Goal: Task Accomplishment & Management: Manage account settings

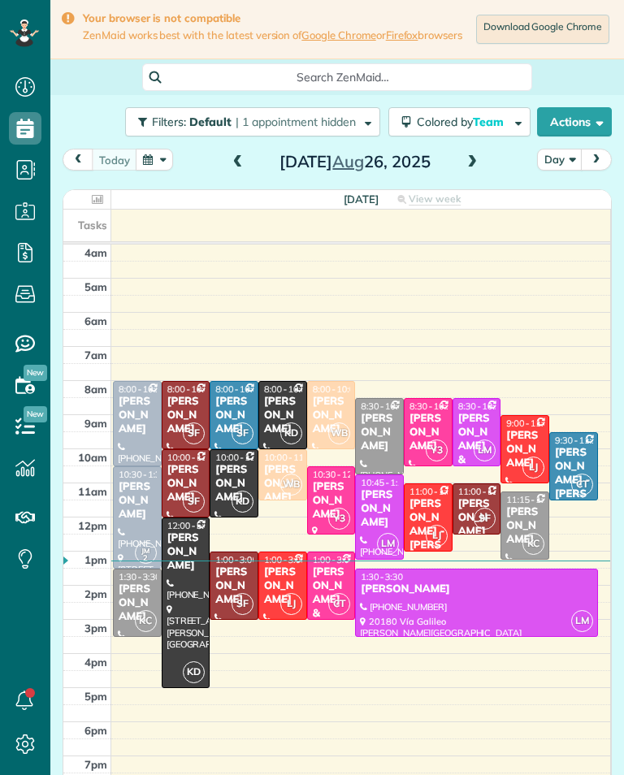
scroll to position [7, 7]
click at [478, 175] on span at bounding box center [472, 162] width 18 height 24
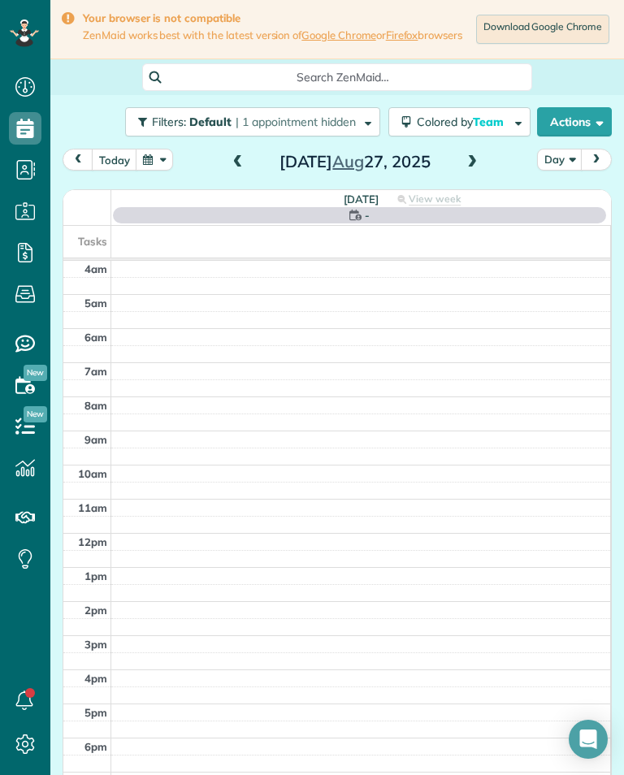
click at [455, 175] on div "Wednesday Aug 27, 2025" at bounding box center [355, 162] width 260 height 26
click at [473, 170] on span at bounding box center [472, 162] width 18 height 15
click at [464, 170] on span at bounding box center [472, 162] width 18 height 15
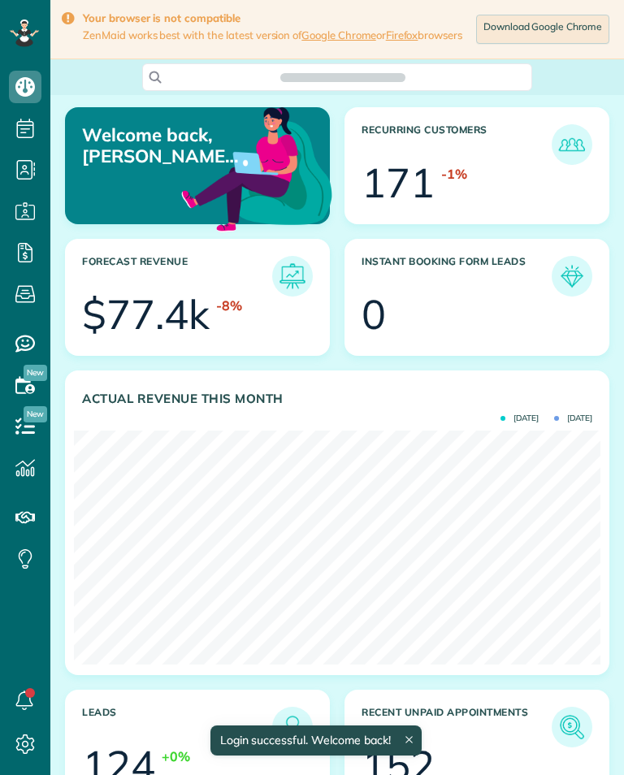
scroll to position [234, 526]
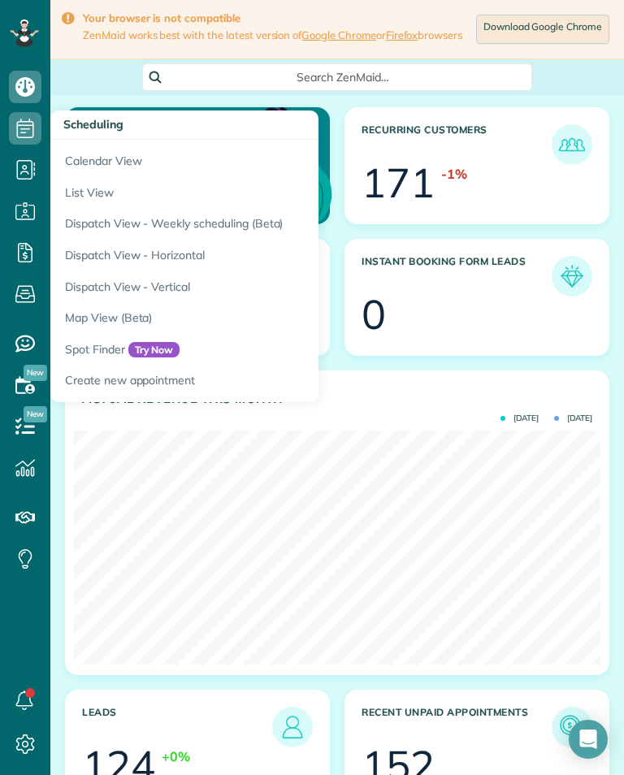
click at [192, 158] on link "Calendar View" at bounding box center [253, 158] width 406 height 37
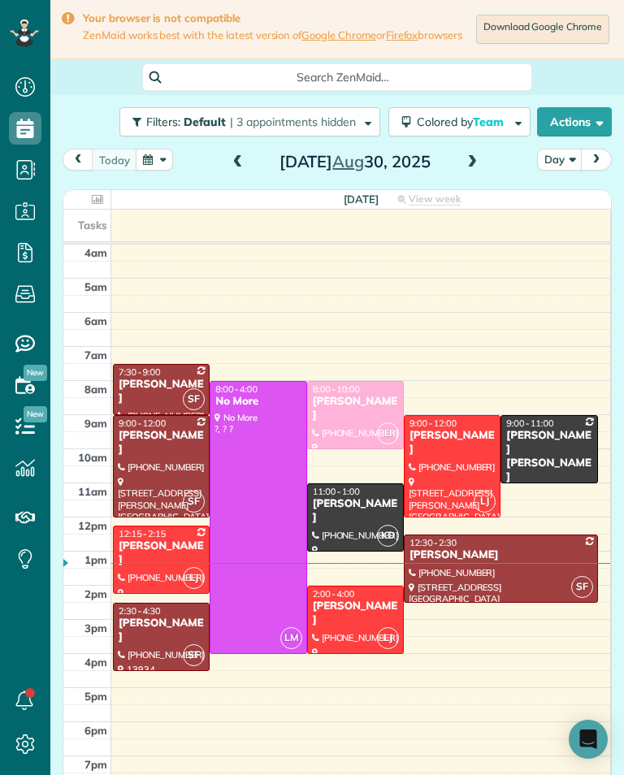
scroll to position [800, 50]
click at [463, 162] on span at bounding box center [472, 162] width 18 height 15
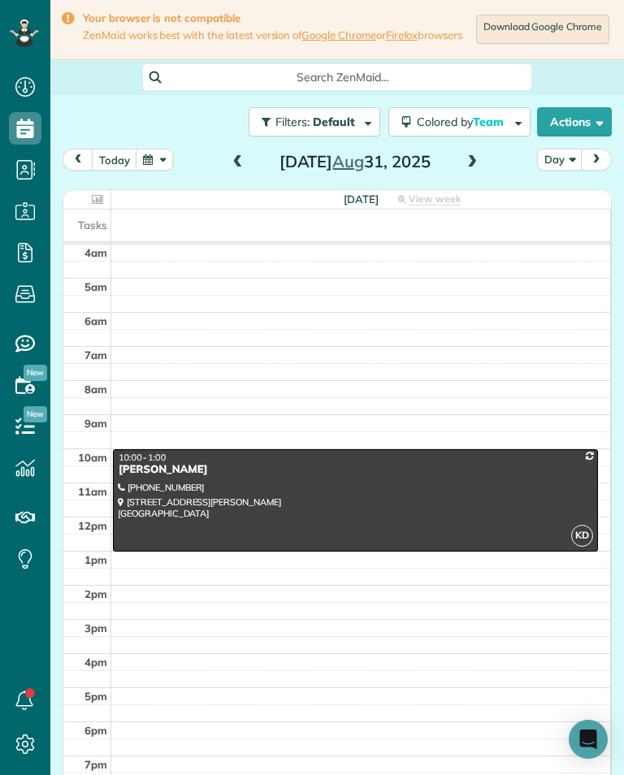
click at [466, 163] on span at bounding box center [472, 162] width 18 height 15
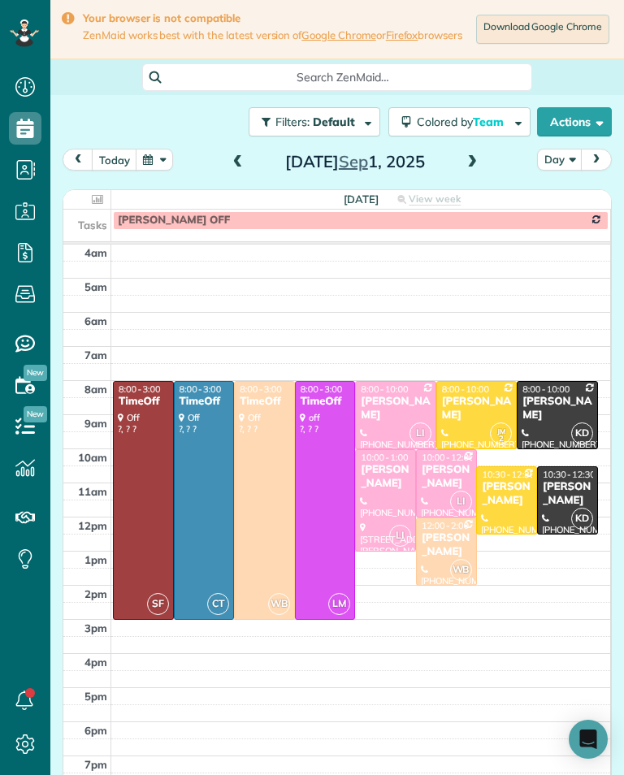
click at [555, 416] on div "[PERSON_NAME]" at bounding box center [556, 409] width 71 height 28
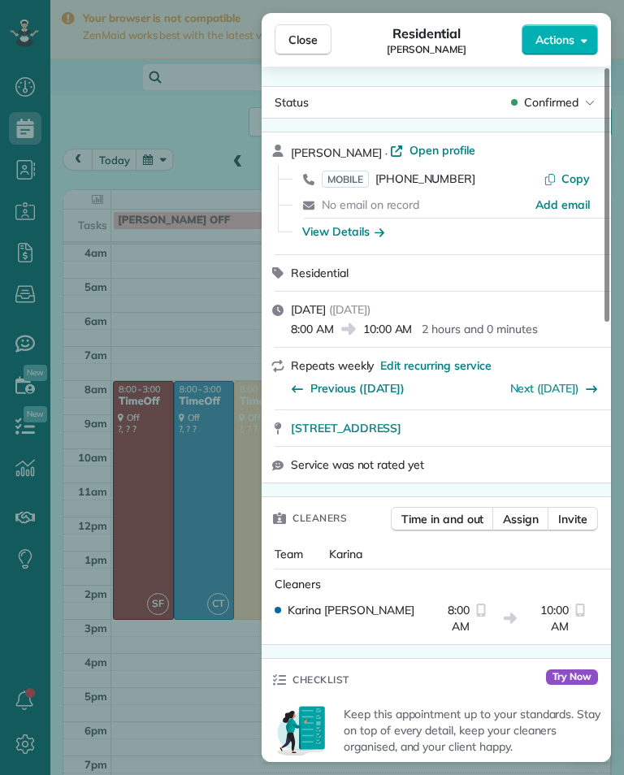
click at [221, 288] on div "Close Residential [PERSON_NAME] Actions Status Confirmed [PERSON_NAME] · Open p…" at bounding box center [312, 387] width 624 height 775
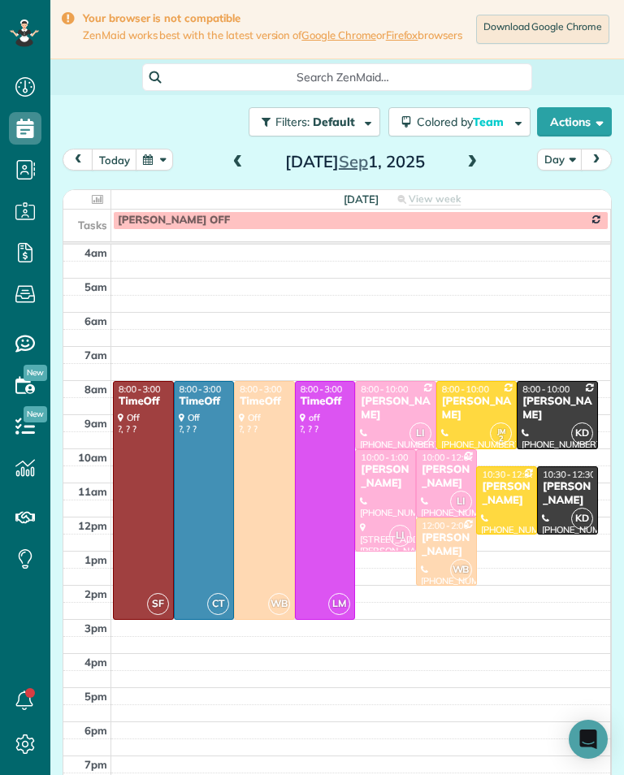
click at [389, 409] on div "[PERSON_NAME]" at bounding box center [395, 409] width 71 height 28
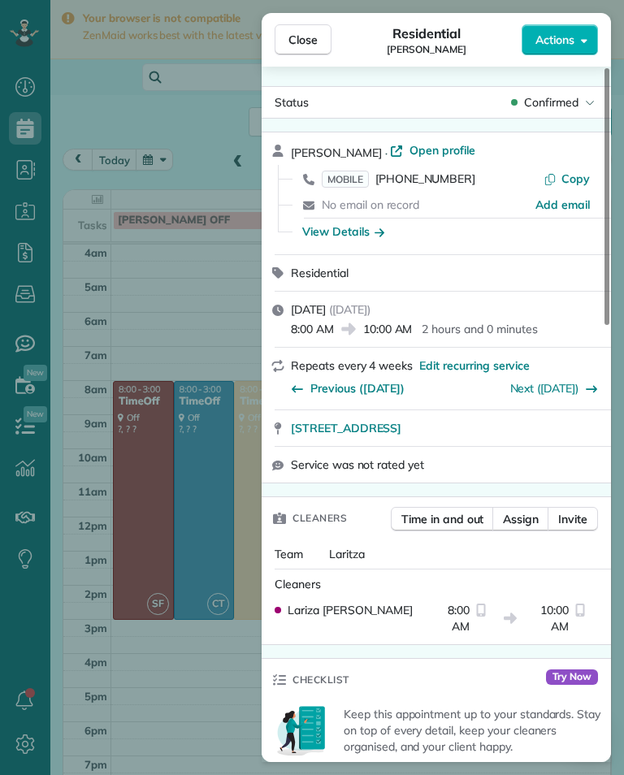
scroll to position [800, 50]
click at [189, 300] on div "Close Residential [PERSON_NAME] Actions Status Confirmed [PERSON_NAME] · Open p…" at bounding box center [312, 387] width 624 height 775
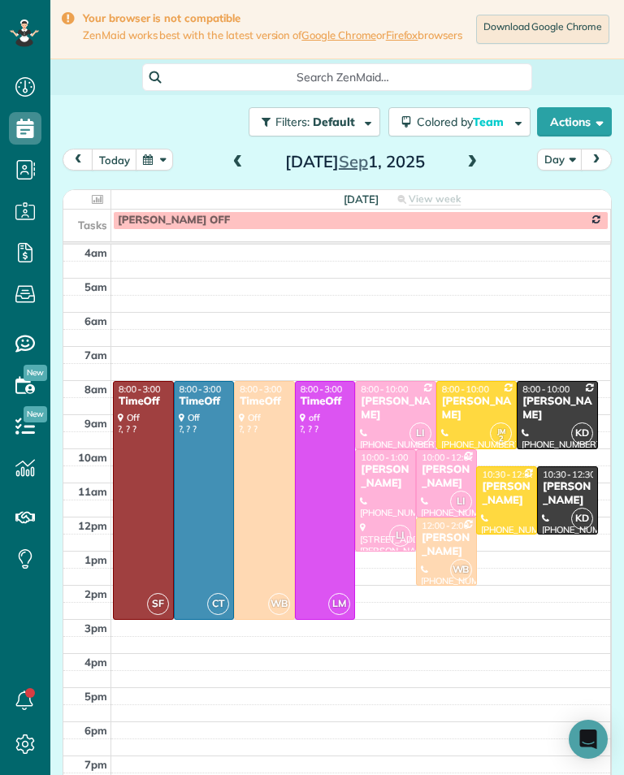
click at [390, 490] on div "[PERSON_NAME]" at bounding box center [385, 477] width 51 height 28
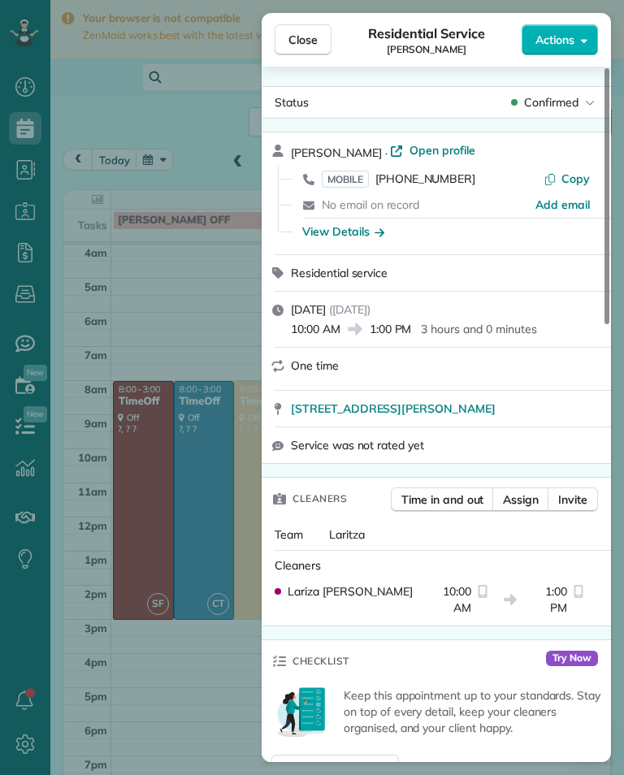
click at [189, 729] on div "Close Residential Service [PERSON_NAME] Actions Status Confirmed [PERSON_NAME] …" at bounding box center [312, 387] width 624 height 775
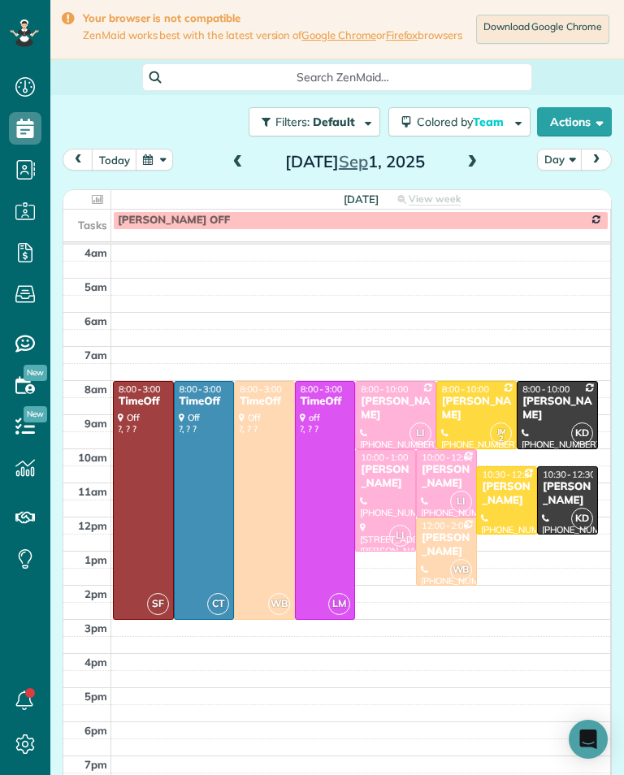
click at [440, 481] on div "[PERSON_NAME]" at bounding box center [446, 477] width 51 height 28
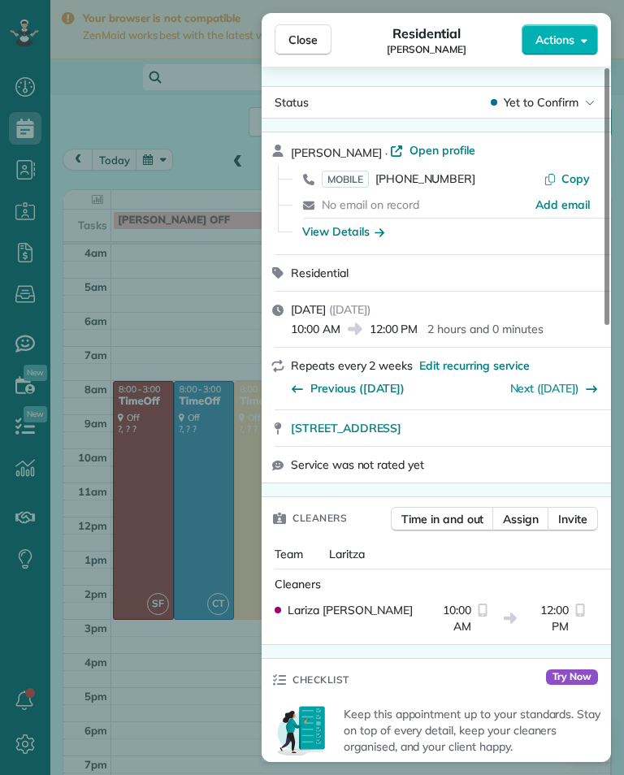
click at [211, 706] on div "Close Residential [PERSON_NAME] Actions Status Yet to Confirm [PERSON_NAME] · O…" at bounding box center [312, 387] width 624 height 775
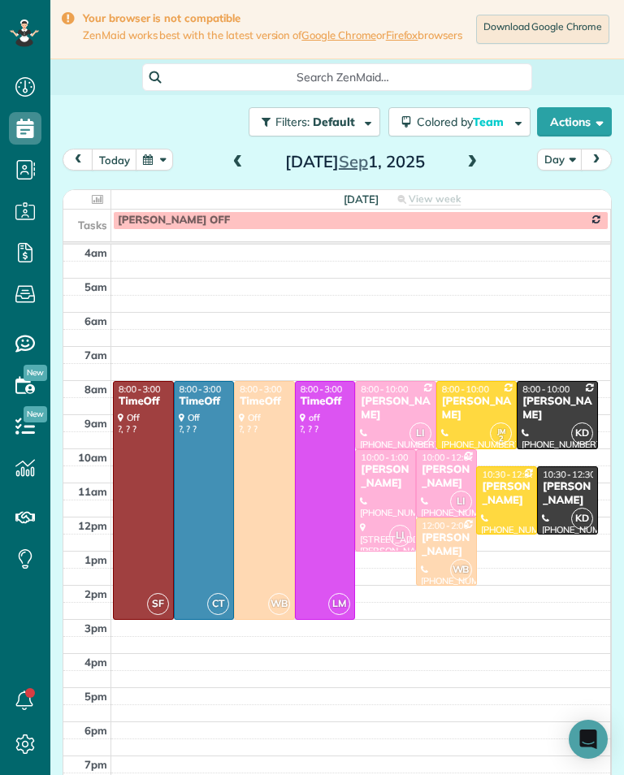
click at [447, 545] on div "[PERSON_NAME]" at bounding box center [446, 545] width 51 height 28
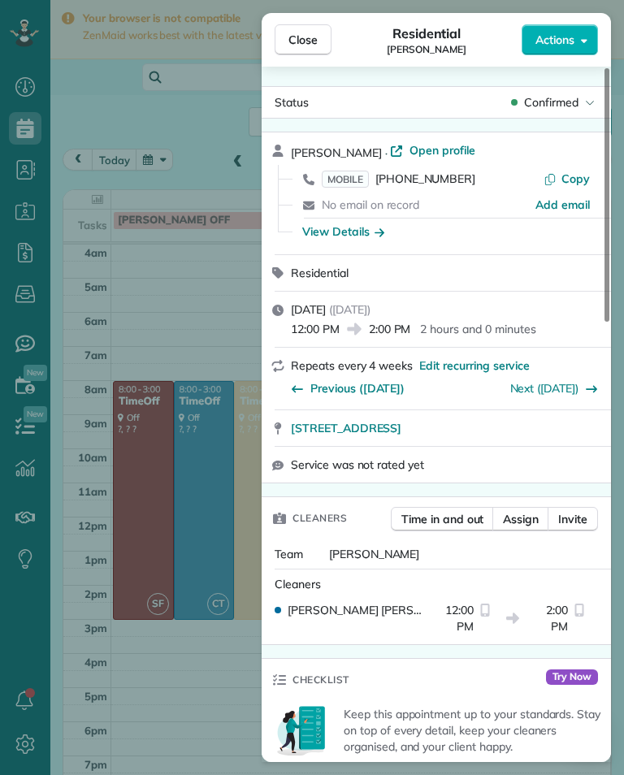
click at [240, 341] on div "Close Residential [PERSON_NAME] Actions Status Confirmed [PERSON_NAME] · Open p…" at bounding box center [312, 387] width 624 height 775
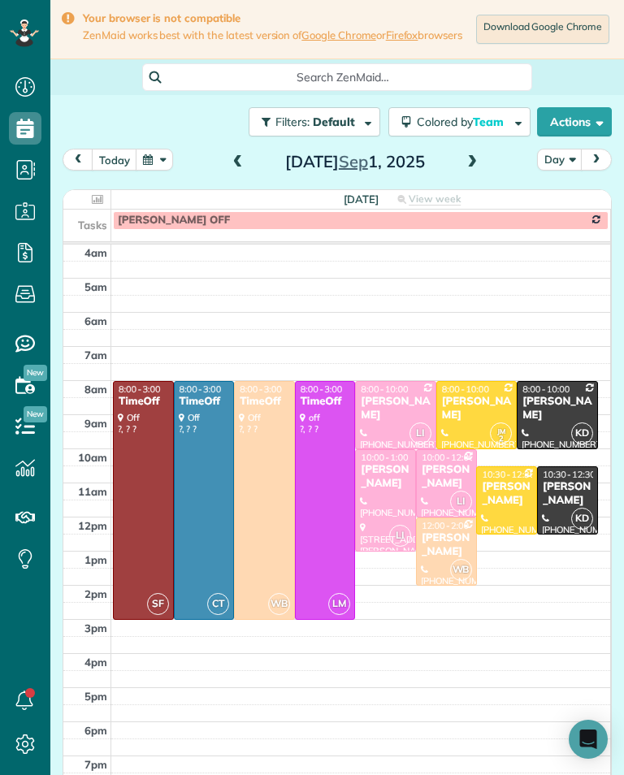
click at [467, 415] on div "[PERSON_NAME]" at bounding box center [476, 409] width 71 height 28
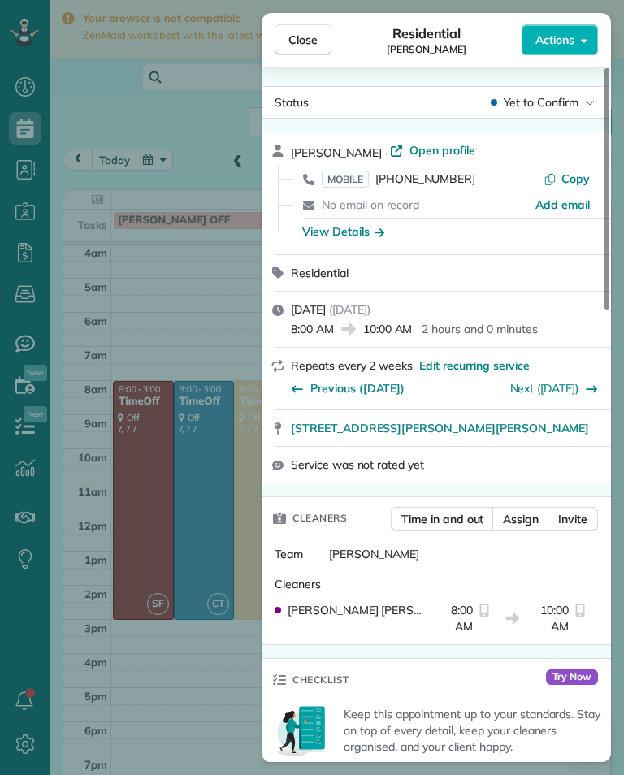
click at [222, 314] on div "Close Residential [PERSON_NAME] Actions Status Yet to Confirm [PERSON_NAME] · O…" at bounding box center [312, 387] width 624 height 775
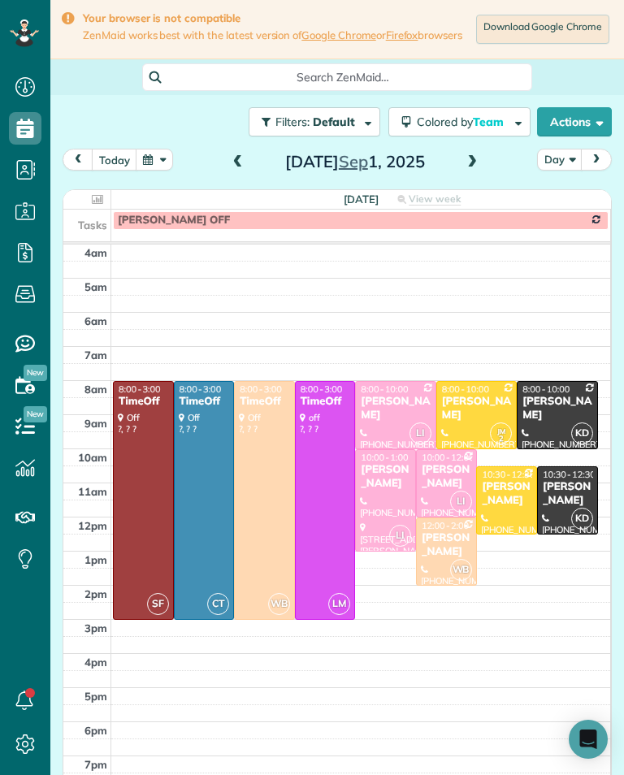
click at [512, 507] on div "[PERSON_NAME]" at bounding box center [506, 494] width 51 height 28
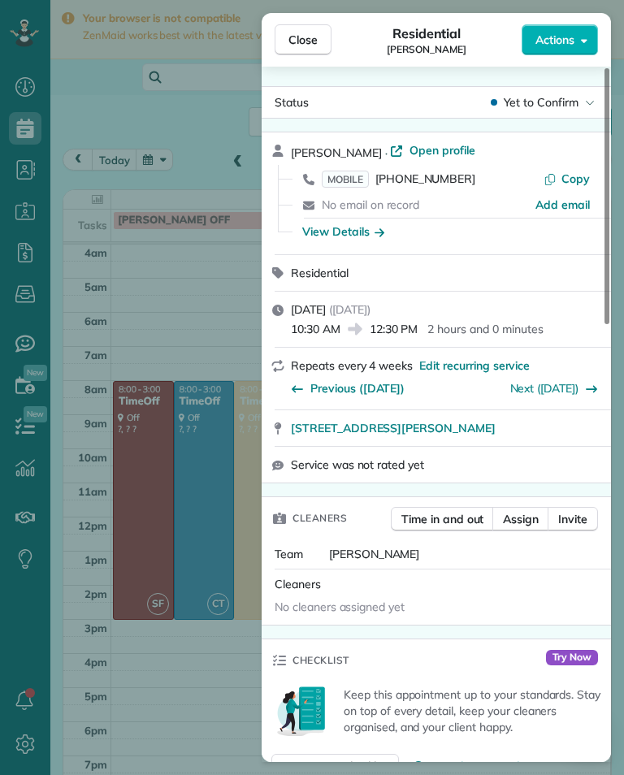
click at [222, 323] on div "Close Residential [PERSON_NAME] Actions Status Yet to Confirm [PERSON_NAME] · O…" at bounding box center [312, 387] width 624 height 775
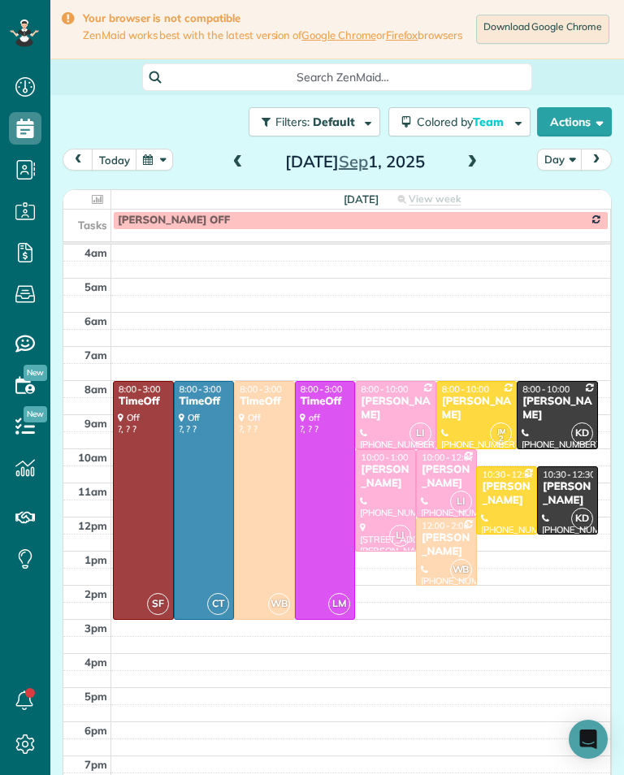
click at [559, 393] on span "8:00 - 10:00" at bounding box center [545, 388] width 47 height 11
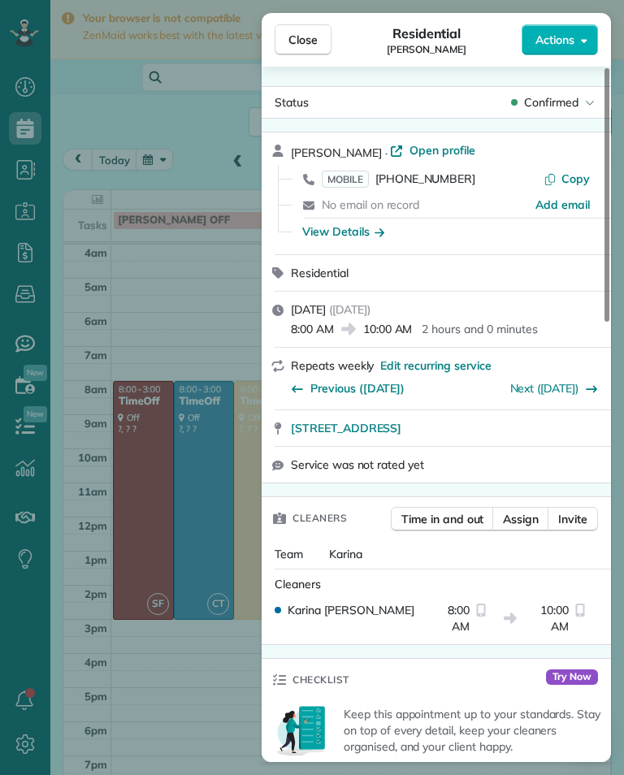
click at [206, 308] on div "Close Residential [PERSON_NAME] Actions Status Confirmed [PERSON_NAME] · Open p…" at bounding box center [312, 387] width 624 height 775
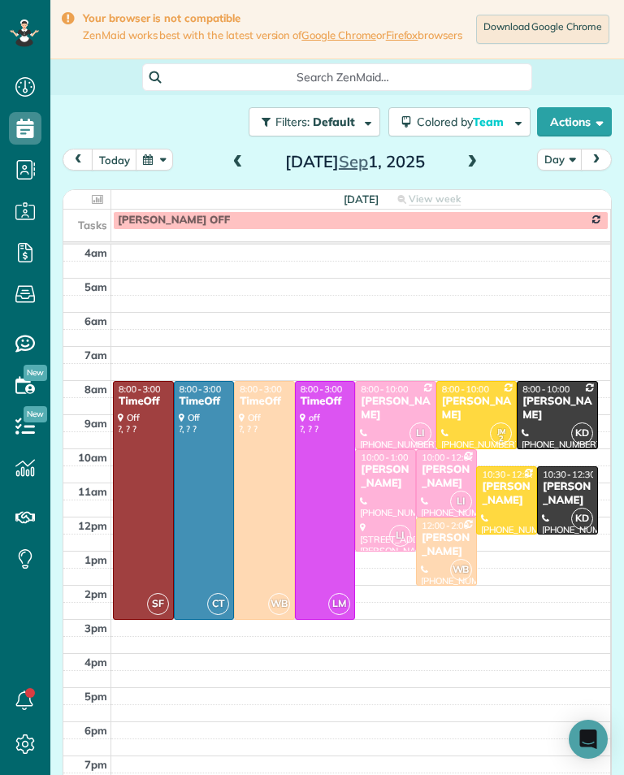
click at [559, 480] on span "10:30 - 12:30" at bounding box center [568, 473] width 53 height 11
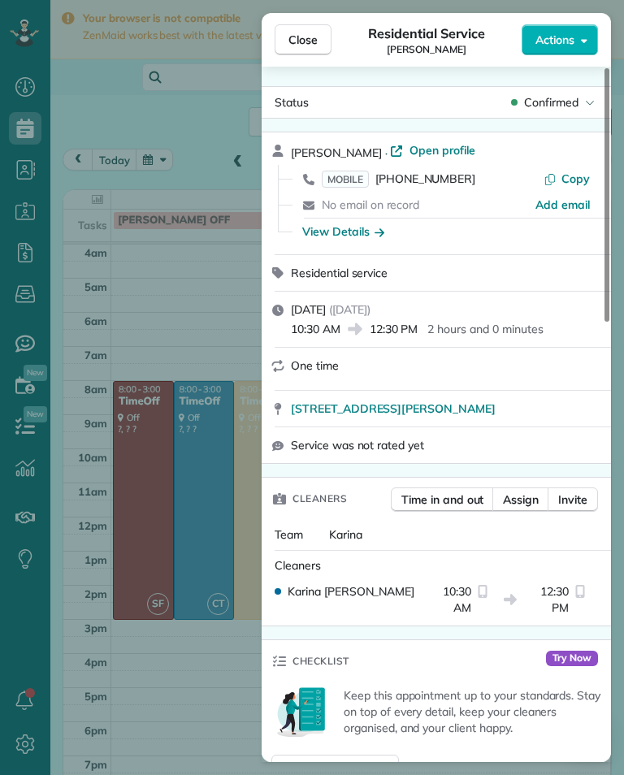
click at [210, 318] on div "Close Residential Service [PERSON_NAME][GEOGRAPHIC_DATA] Actions Status Confirm…" at bounding box center [312, 387] width 624 height 775
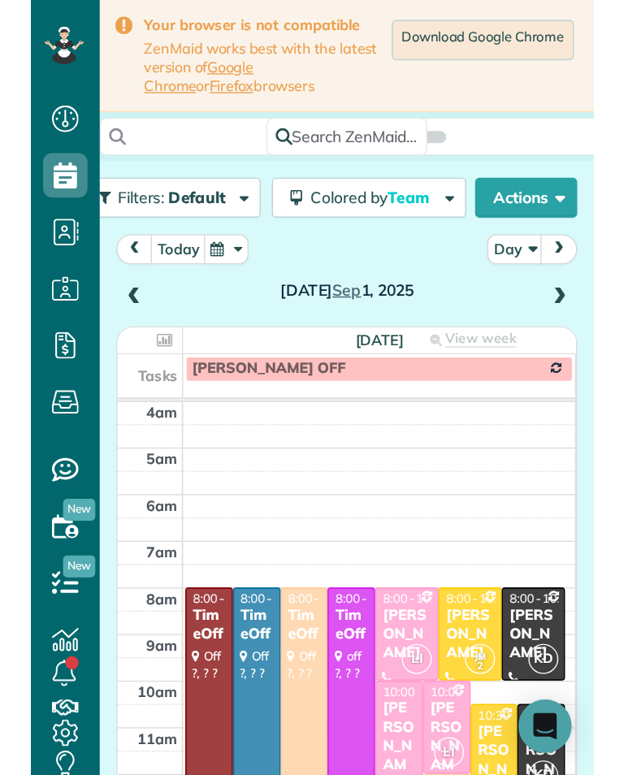
scroll to position [592, 50]
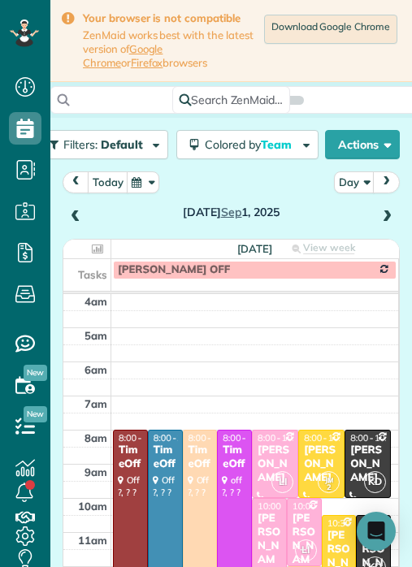
click at [293, 443] on div "[PERSON_NAME]" at bounding box center [275, 463] width 37 height 41
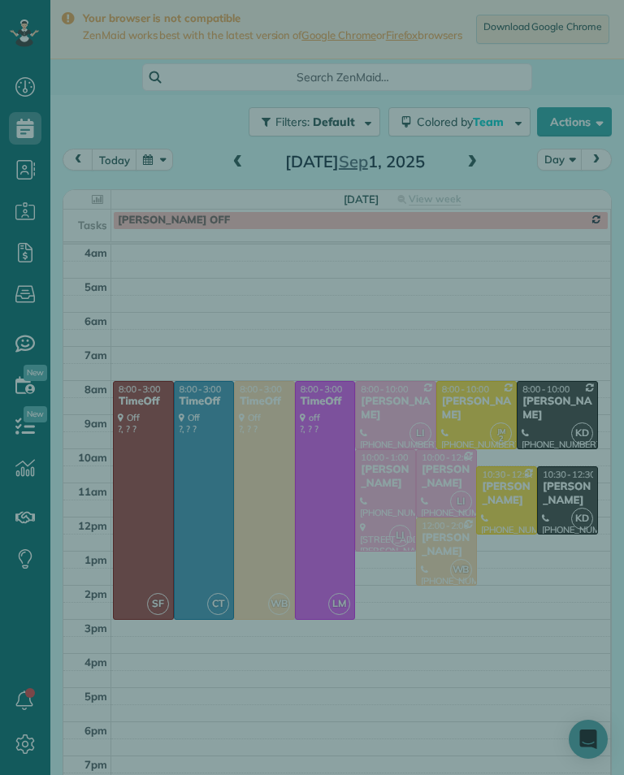
scroll to position [800, 50]
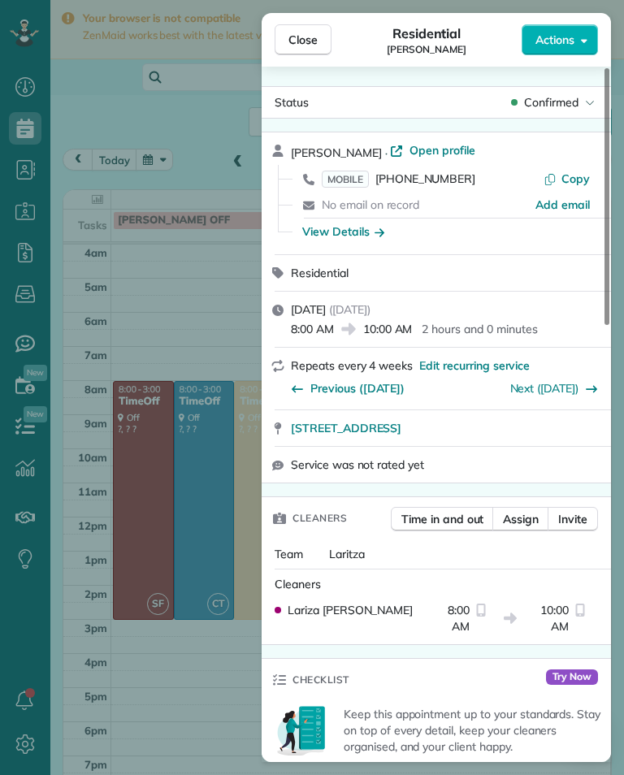
click at [359, 179] on span "MOBILE" at bounding box center [344, 178] width 47 height 17
click at [206, 310] on div "Close Residential [PERSON_NAME] Actions Status Confirmed [PERSON_NAME] · Open p…" at bounding box center [312, 387] width 624 height 775
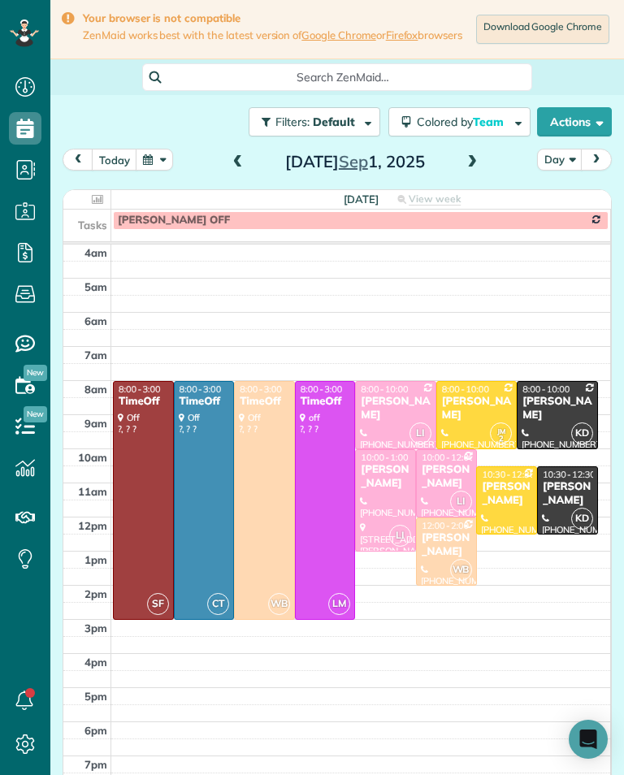
click at [392, 490] on div "[PERSON_NAME]" at bounding box center [385, 477] width 51 height 28
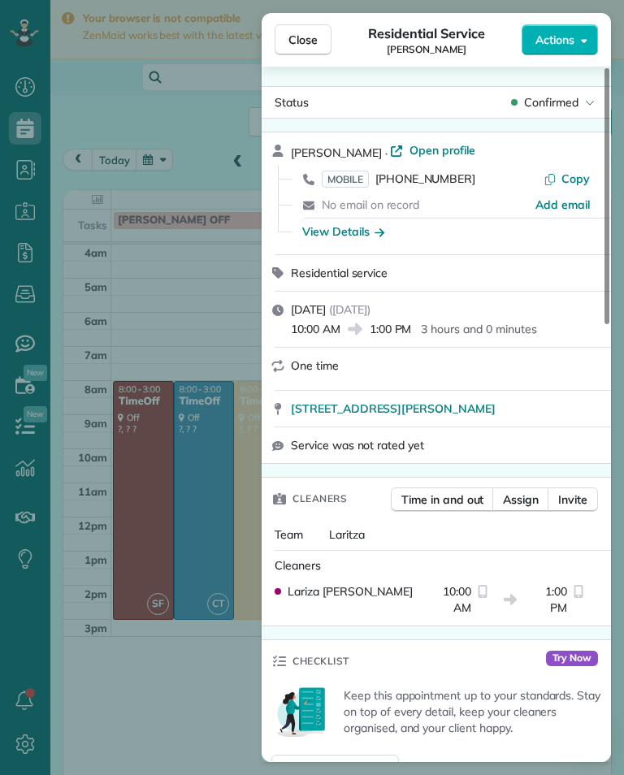
scroll to position [800, 50]
click at [350, 171] on span "MOBILE" at bounding box center [344, 178] width 47 height 17
click at [183, 243] on div "Close Residential Service [PERSON_NAME] Actions Status Confirmed [PERSON_NAME] …" at bounding box center [312, 387] width 624 height 775
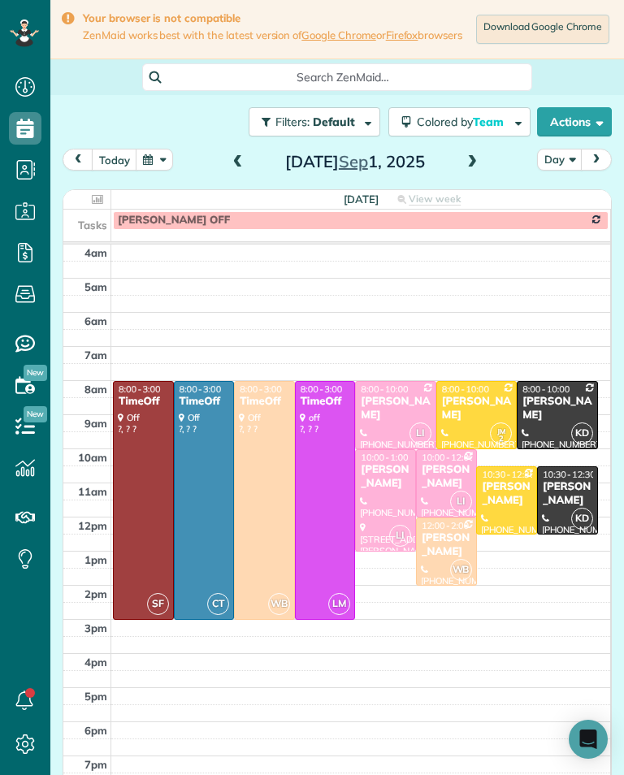
click at [437, 481] on div "[PERSON_NAME]" at bounding box center [446, 477] width 51 height 28
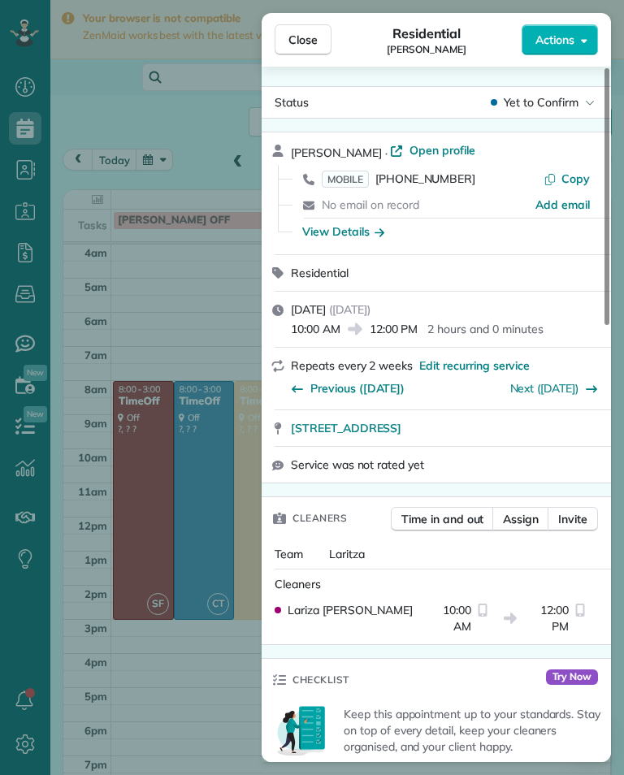
click at [356, 176] on span "MOBILE" at bounding box center [344, 178] width 47 height 17
click at [310, 32] on span "Close" at bounding box center [302, 40] width 29 height 16
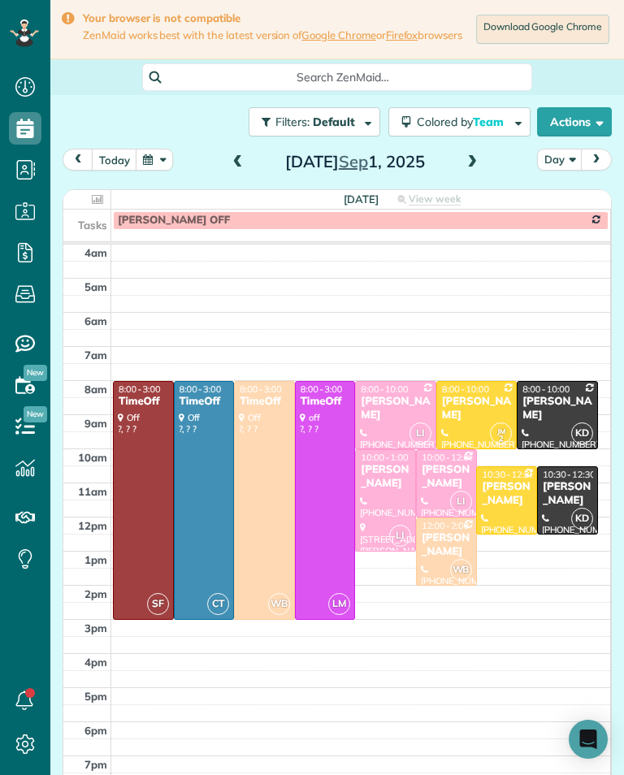
click at [311, 39] on link "Google Chrome" at bounding box center [338, 34] width 75 height 13
click at [447, 549] on div "[PERSON_NAME]" at bounding box center [446, 545] width 51 height 28
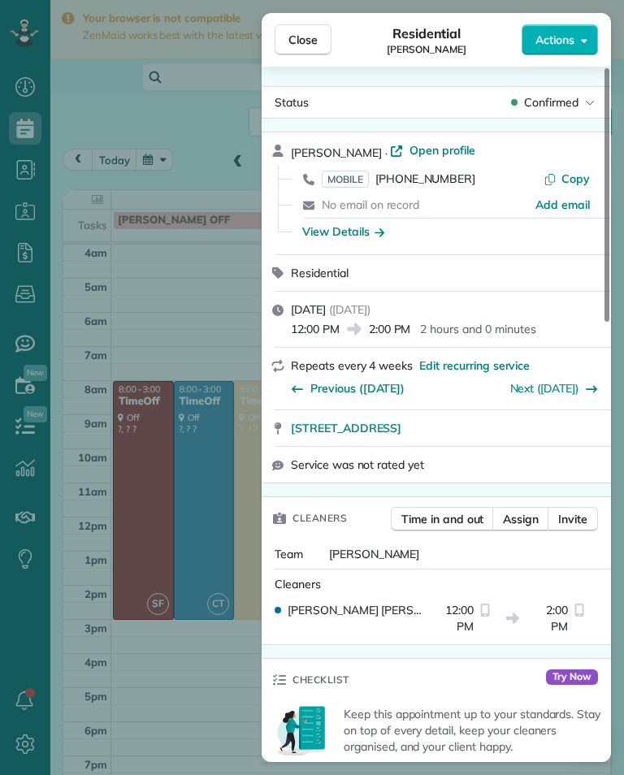
click at [360, 173] on span "MOBILE" at bounding box center [344, 178] width 47 height 17
click at [216, 331] on div "Close Residential [PERSON_NAME] Actions Status Confirmed [PERSON_NAME] · Open p…" at bounding box center [312, 387] width 624 height 775
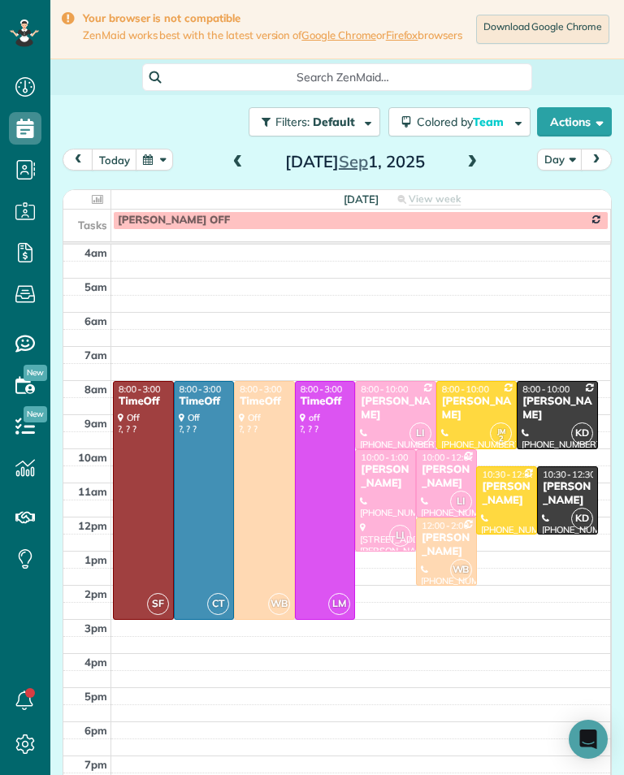
click at [465, 421] on div "[PERSON_NAME]" at bounding box center [476, 409] width 71 height 28
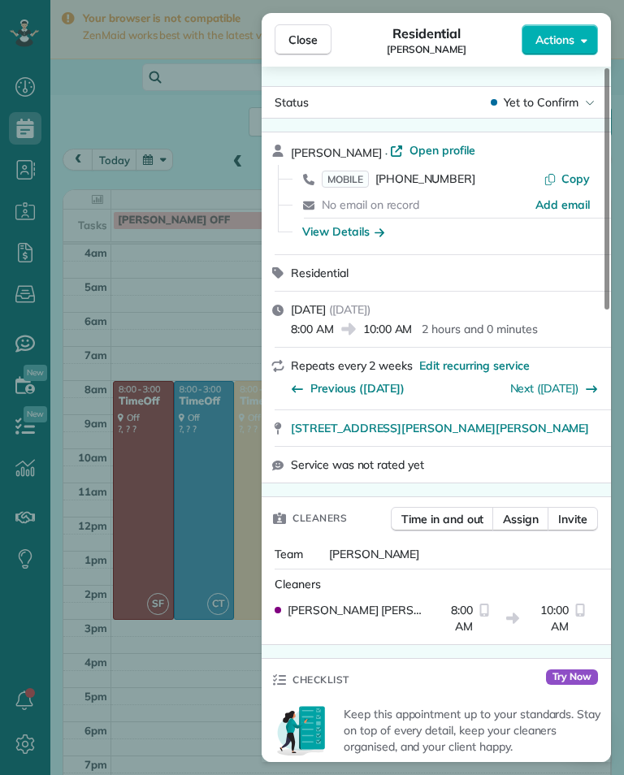
click at [214, 321] on div "Close Residential [PERSON_NAME] Actions Status Yet to Confirm [PERSON_NAME] · O…" at bounding box center [312, 387] width 624 height 775
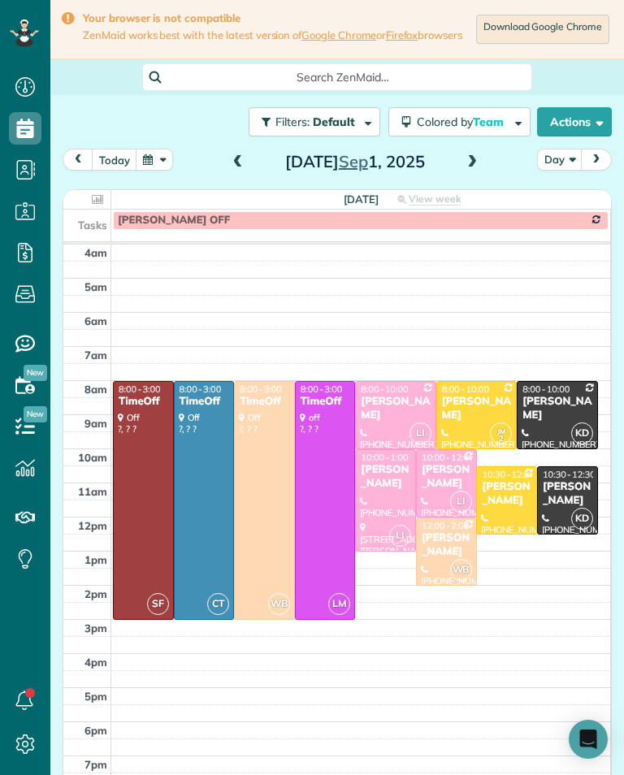
click at [443, 554] on div "[PERSON_NAME]" at bounding box center [446, 545] width 51 height 28
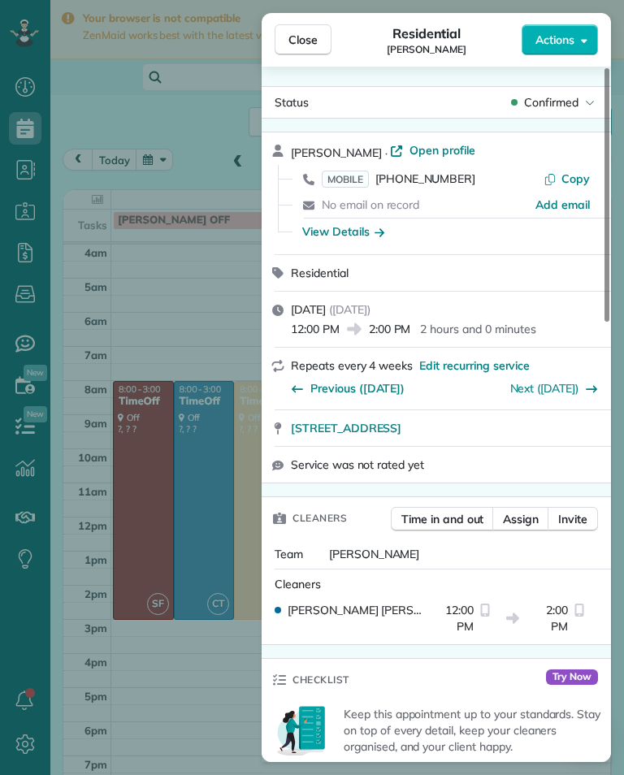
scroll to position [800, 50]
click at [200, 283] on div "Close Residential [PERSON_NAME] Actions Status Confirmed [PERSON_NAME] · Open p…" at bounding box center [312, 387] width 624 height 775
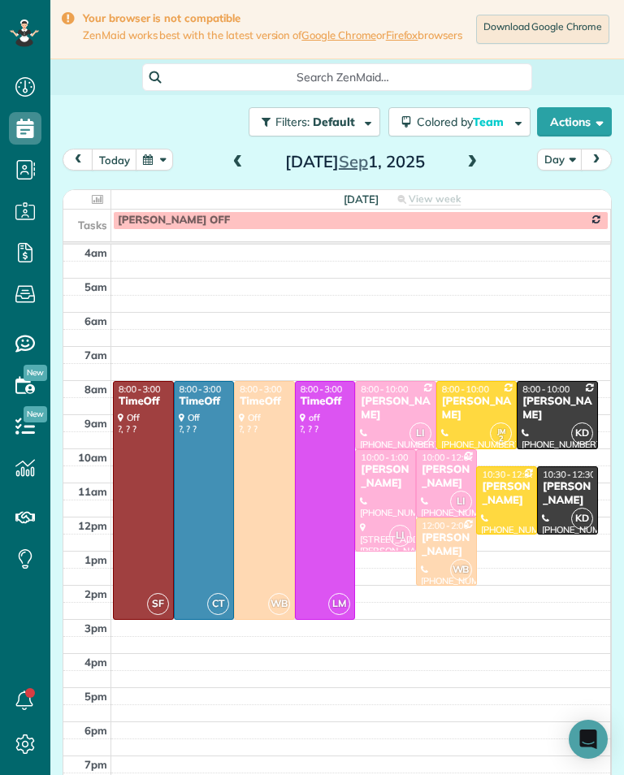
click at [460, 414] on div "[PERSON_NAME]" at bounding box center [476, 409] width 71 height 28
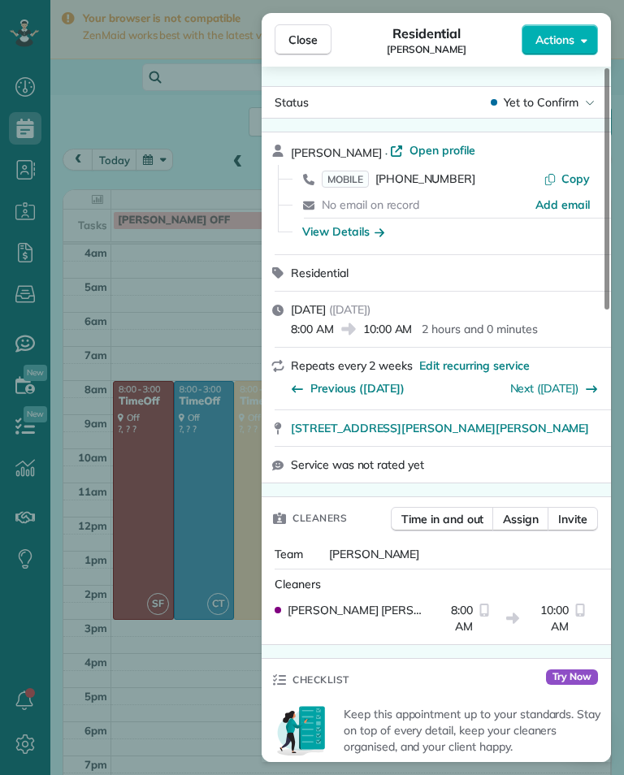
click at [343, 171] on span "MOBILE" at bounding box center [344, 178] width 47 height 17
click at [209, 317] on div "Close Residential [PERSON_NAME] Actions Status Yet to Confirm [PERSON_NAME] · O…" at bounding box center [312, 387] width 624 height 775
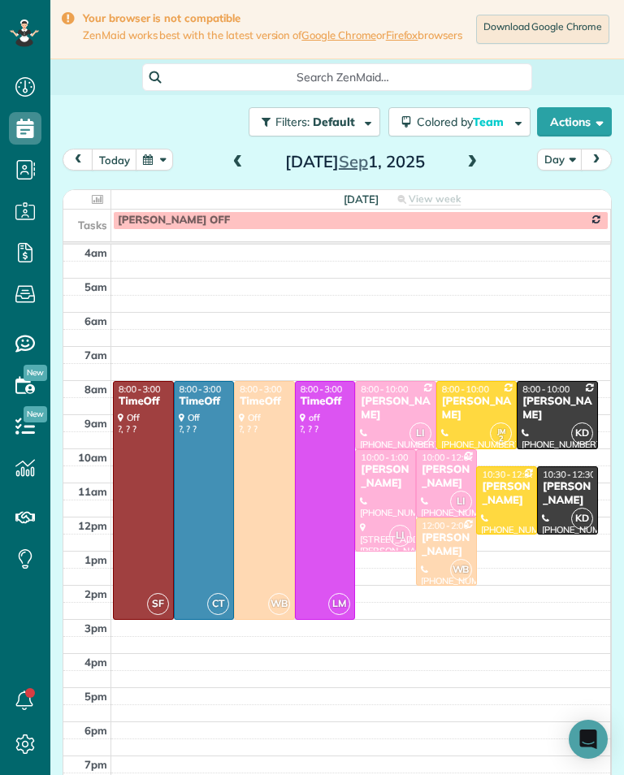
click at [512, 507] on div "[PERSON_NAME]" at bounding box center [506, 494] width 51 height 28
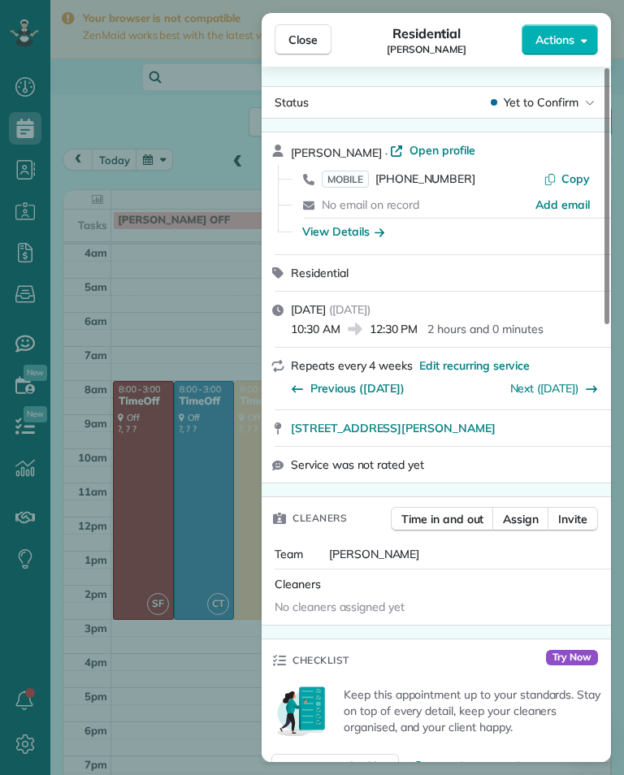
click at [344, 186] on span "MOBILE" at bounding box center [344, 178] width 47 height 17
click at [137, 680] on div "Close Residential [PERSON_NAME] Actions Status Yet to Confirm [PERSON_NAME] · O…" at bounding box center [312, 387] width 624 height 775
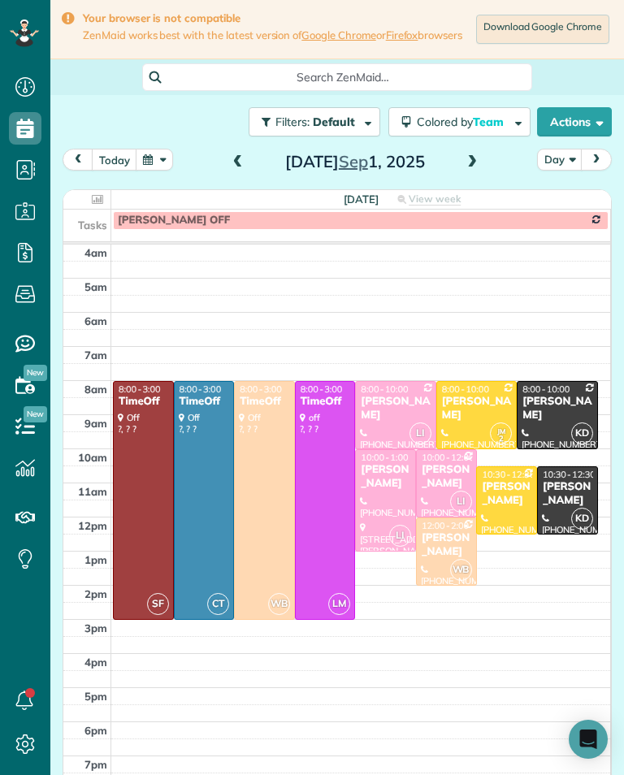
click at [552, 408] on div "[PERSON_NAME]" at bounding box center [556, 409] width 71 height 28
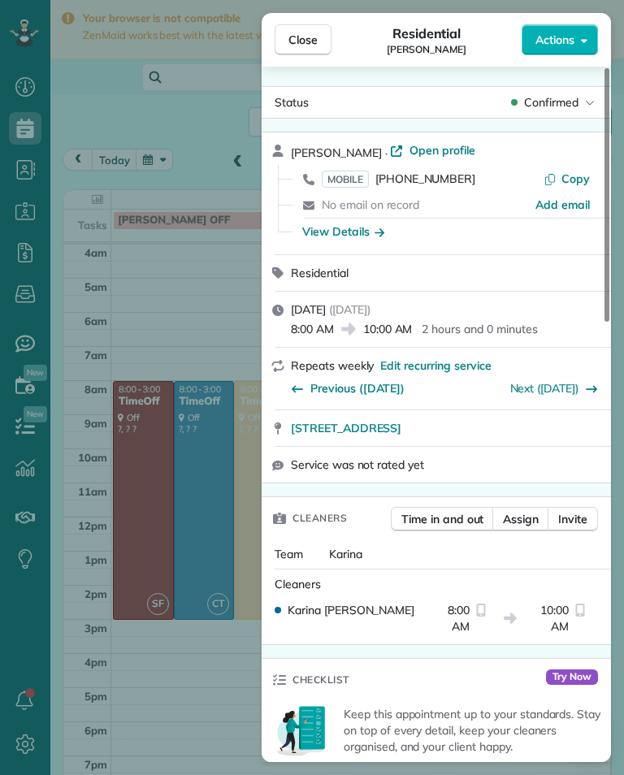
click at [355, 170] on span "MOBILE" at bounding box center [344, 178] width 47 height 17
click at [235, 296] on div "Close Residential [PERSON_NAME] Actions Status Confirmed [PERSON_NAME] · Open p…" at bounding box center [312, 387] width 624 height 775
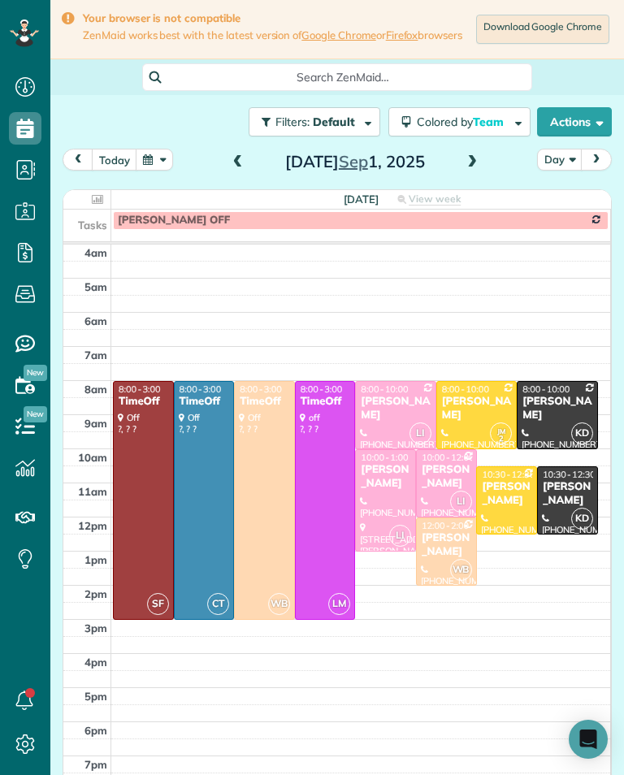
click at [568, 502] on div "[PERSON_NAME]" at bounding box center [567, 494] width 51 height 28
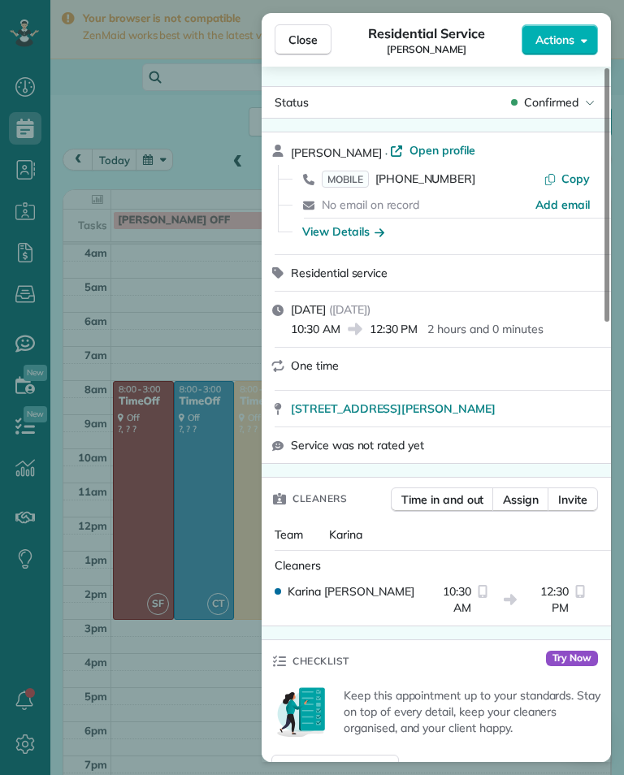
click at [347, 174] on span "MOBILE" at bounding box center [344, 178] width 47 height 17
click at [204, 225] on div "Close Residential Service [PERSON_NAME][GEOGRAPHIC_DATA] Actions Status Confirm…" at bounding box center [312, 387] width 624 height 775
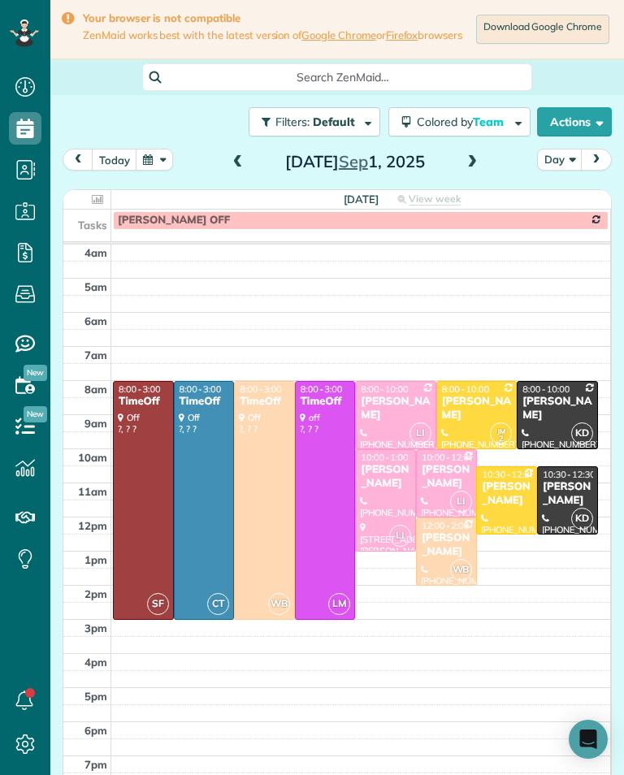
scroll to position [800, 50]
click at [440, 531] on span "12:00 - 2:00" at bounding box center [444, 525] width 47 height 11
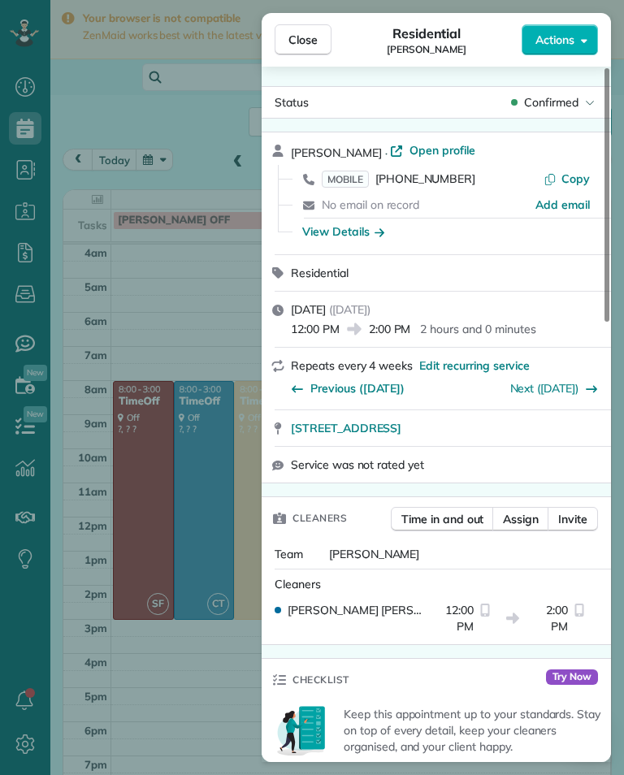
click at [228, 698] on div "Close Residential [PERSON_NAME] Actions Status Confirmed [PERSON_NAME] · Open p…" at bounding box center [312, 387] width 624 height 775
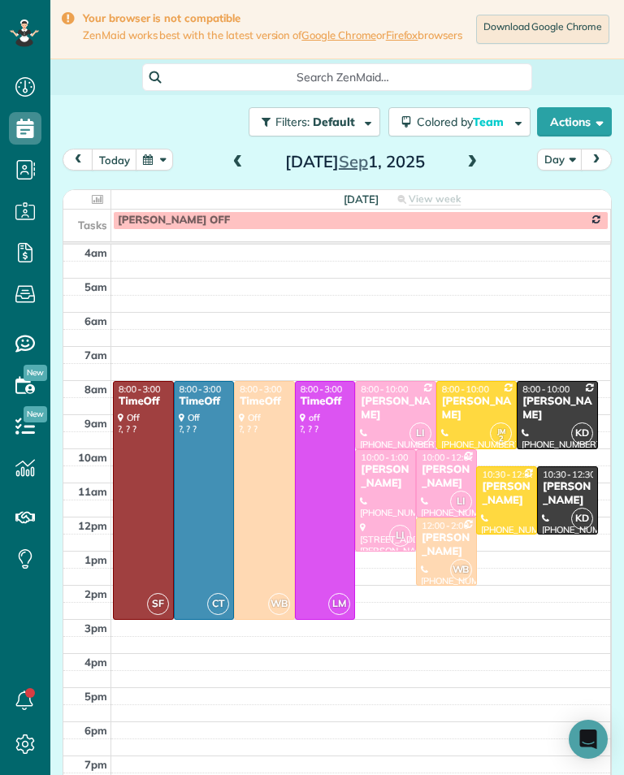
click at [553, 407] on div "[PERSON_NAME]" at bounding box center [556, 409] width 71 height 28
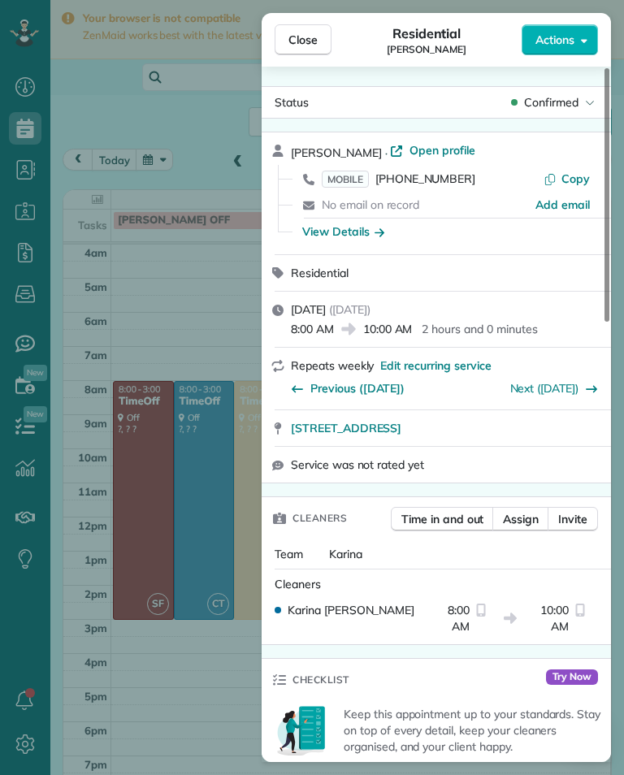
scroll to position [800, 50]
click at [216, 162] on div "Close Residential [PERSON_NAME] Actions Status Confirmed [PERSON_NAME] · Open p…" at bounding box center [312, 387] width 624 height 775
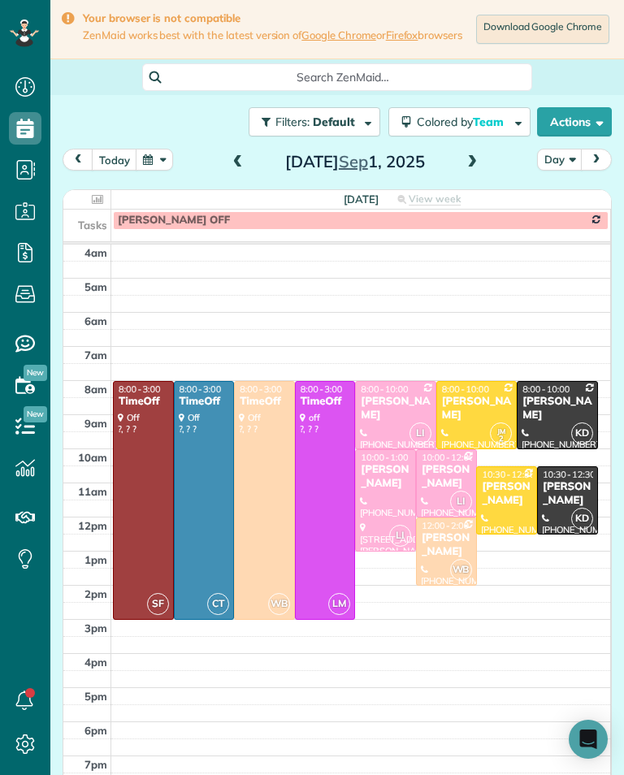
click at [239, 164] on span at bounding box center [238, 162] width 18 height 15
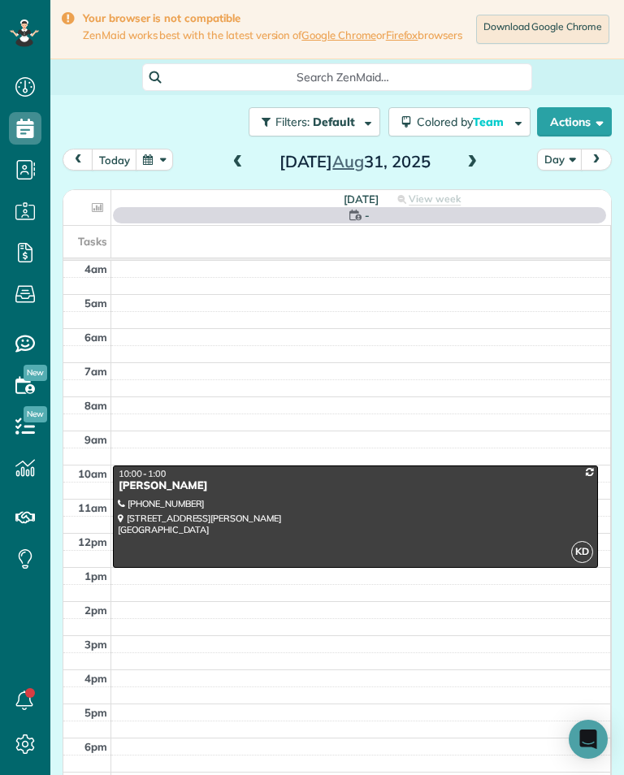
click at [225, 175] on div "[DATE]" at bounding box center [355, 162] width 260 height 26
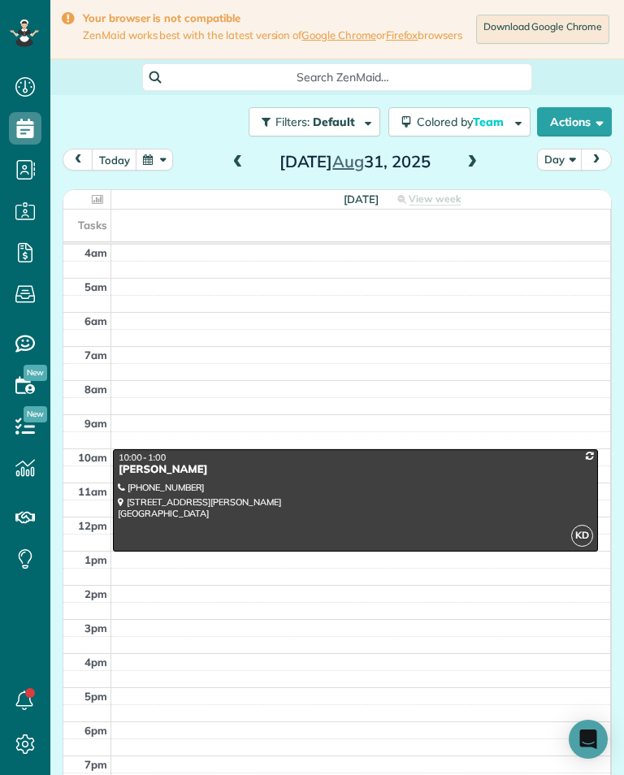
click at [239, 170] on span at bounding box center [238, 162] width 18 height 15
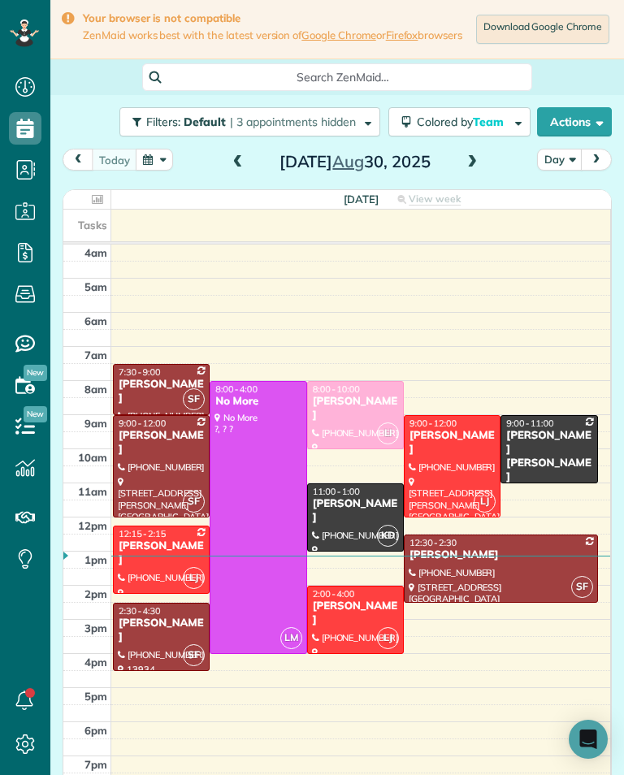
click at [355, 511] on div "[PERSON_NAME]" at bounding box center [355, 511] width 87 height 28
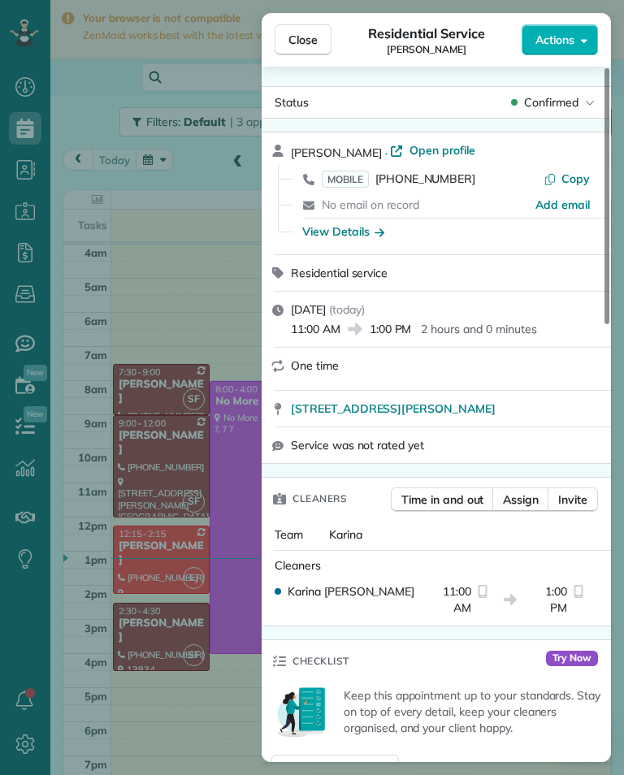
scroll to position [800, 50]
click at [309, 37] on span "Close" at bounding box center [302, 40] width 29 height 16
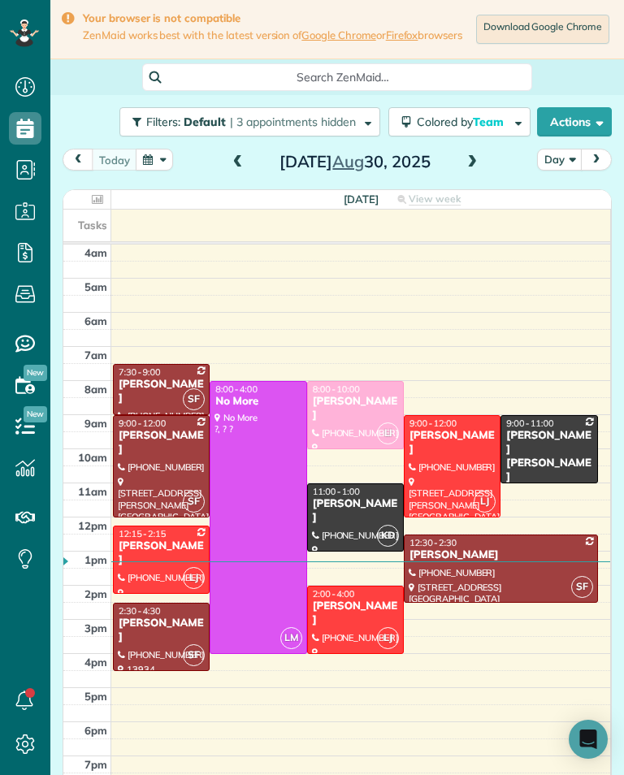
scroll to position [800, 50]
click at [468, 170] on span at bounding box center [472, 162] width 18 height 15
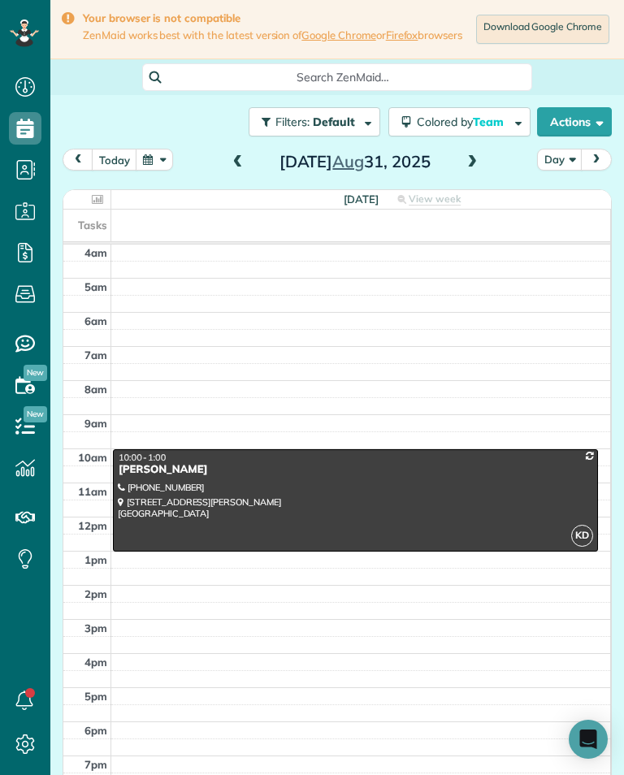
click at [477, 175] on span at bounding box center [472, 162] width 18 height 24
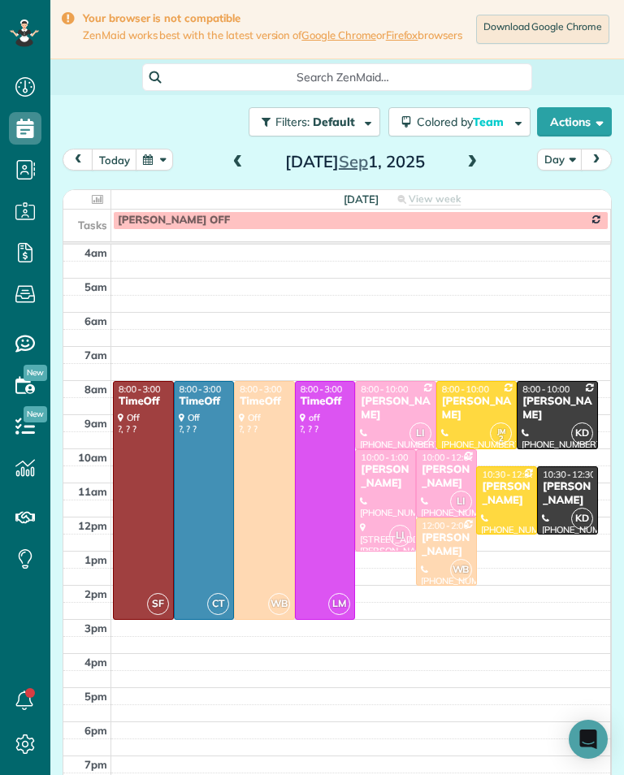
click at [461, 503] on span "LI" at bounding box center [461, 501] width 22 height 22
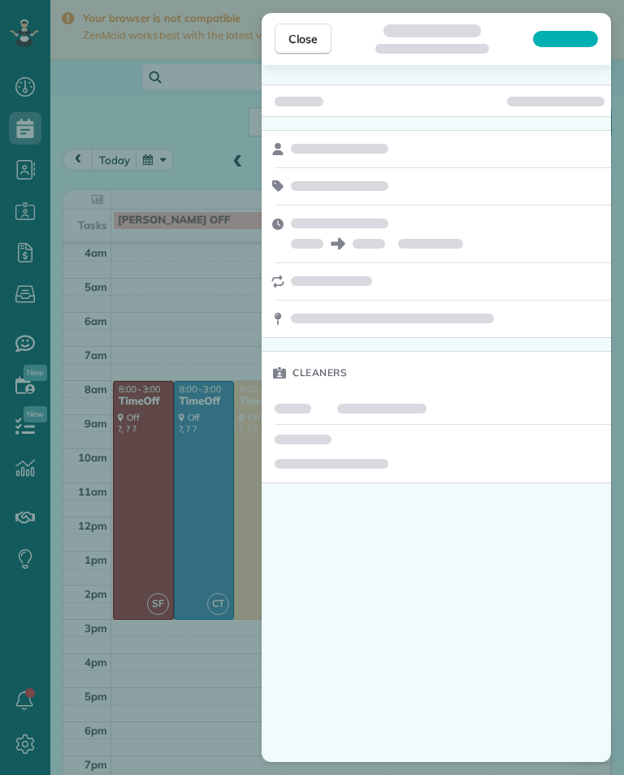
click at [114, 503] on div "Close Cleaners" at bounding box center [312, 387] width 624 height 775
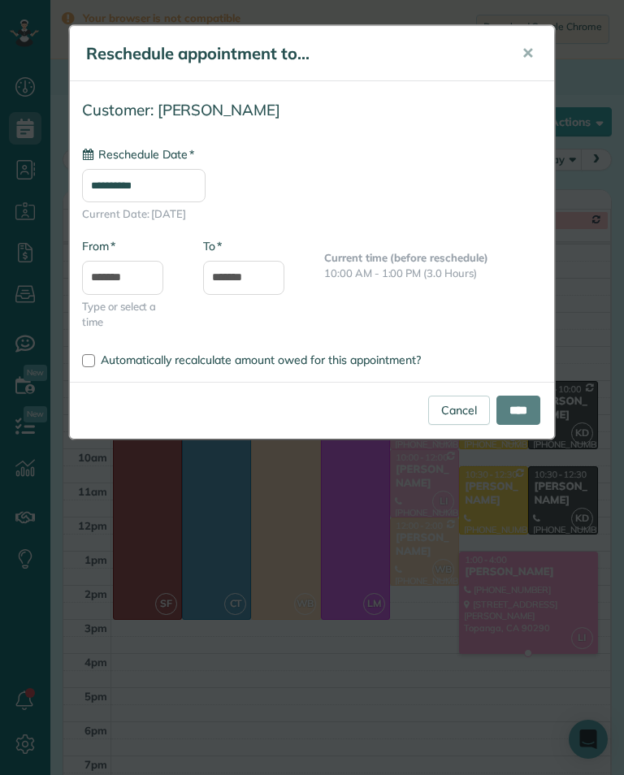
type input "**********"
click at [519, 420] on input "****" at bounding box center [518, 409] width 44 height 29
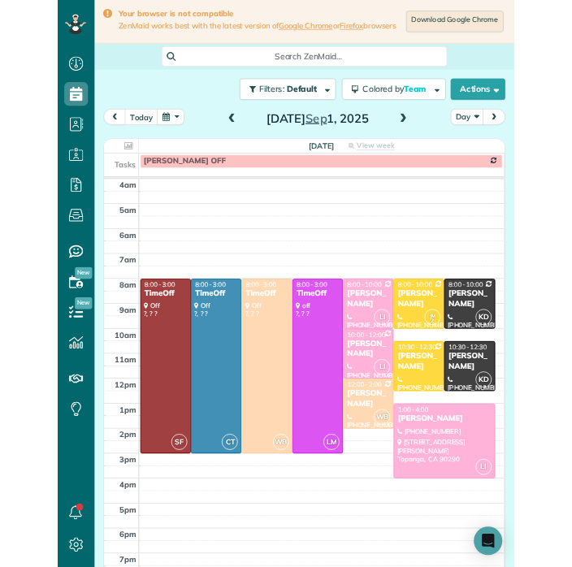
scroll to position [800, 50]
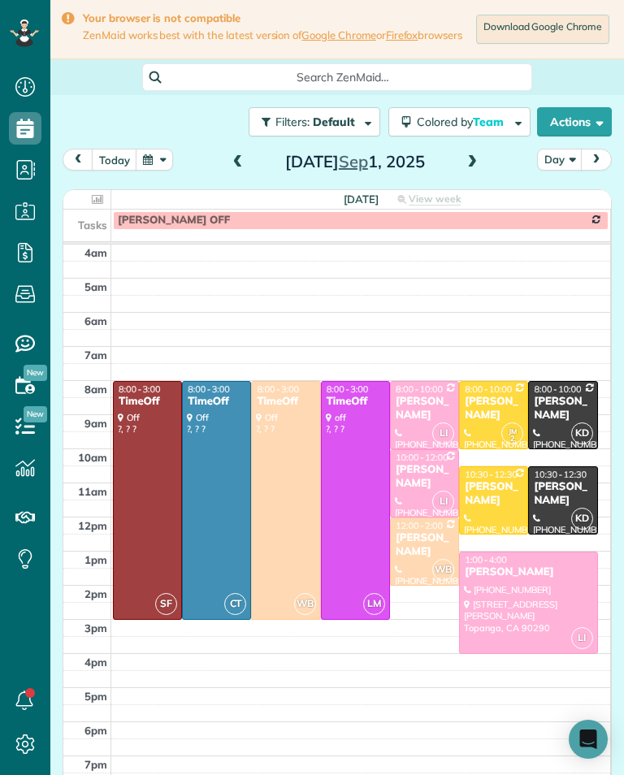
click at [473, 170] on span at bounding box center [472, 162] width 18 height 15
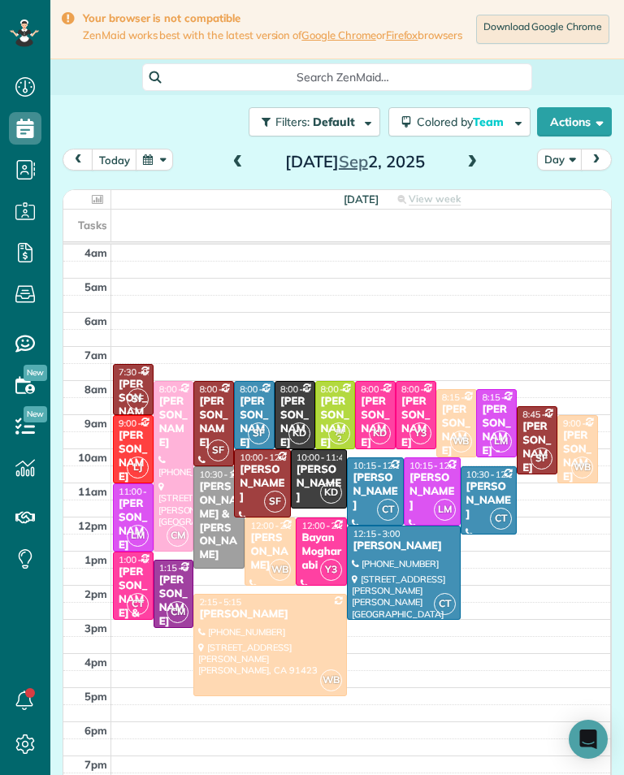
click at [135, 510] on div "[PERSON_NAME]" at bounding box center [133, 524] width 31 height 55
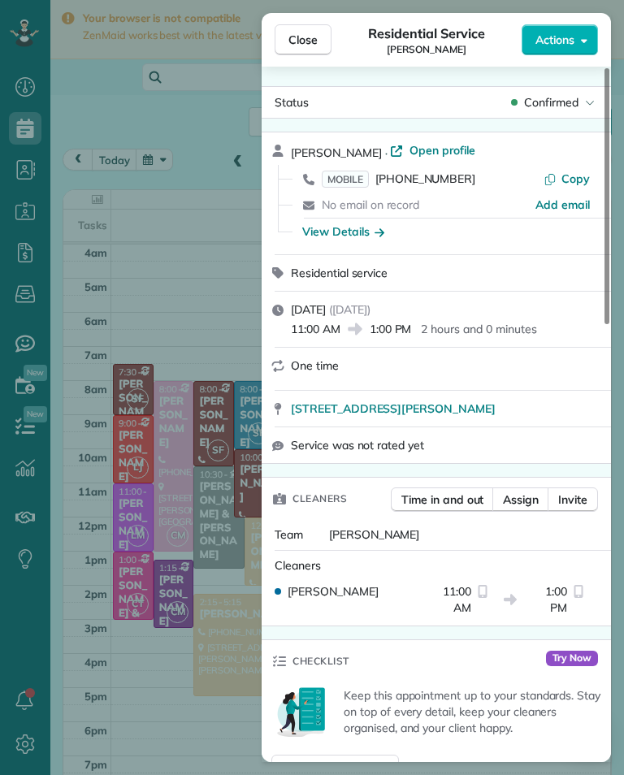
click at [131, 188] on div "Close Residential Service [PERSON_NAME] Actions Status Confirmed [PERSON_NAME] …" at bounding box center [312, 387] width 624 height 775
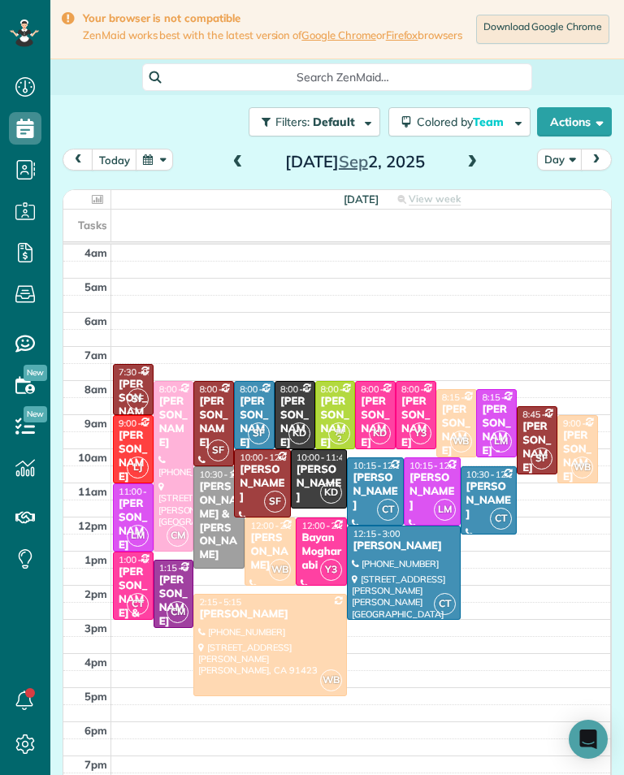
click at [427, 488] on div "[PERSON_NAME]" at bounding box center [431, 491] width 47 height 41
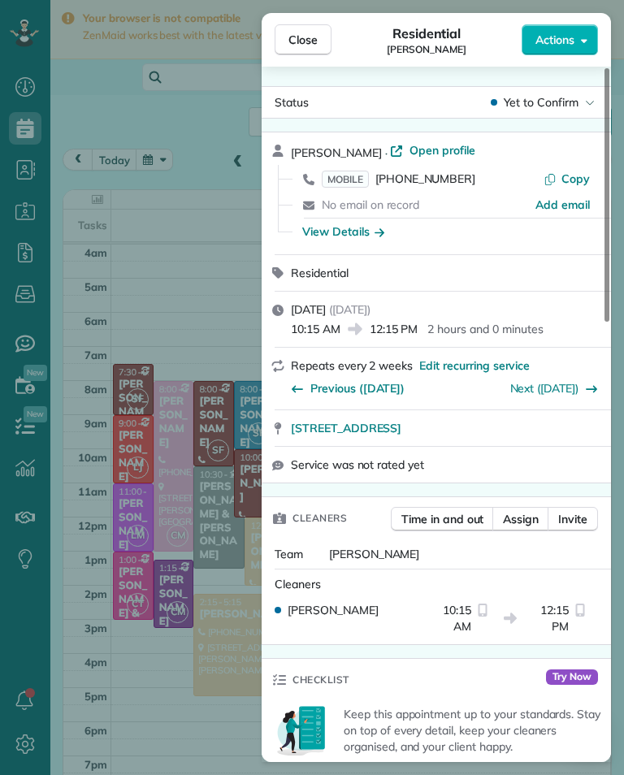
click at [183, 395] on div "Close Residential [PERSON_NAME] Actions Status Yet to Confirm [PERSON_NAME] · O…" at bounding box center [312, 387] width 624 height 775
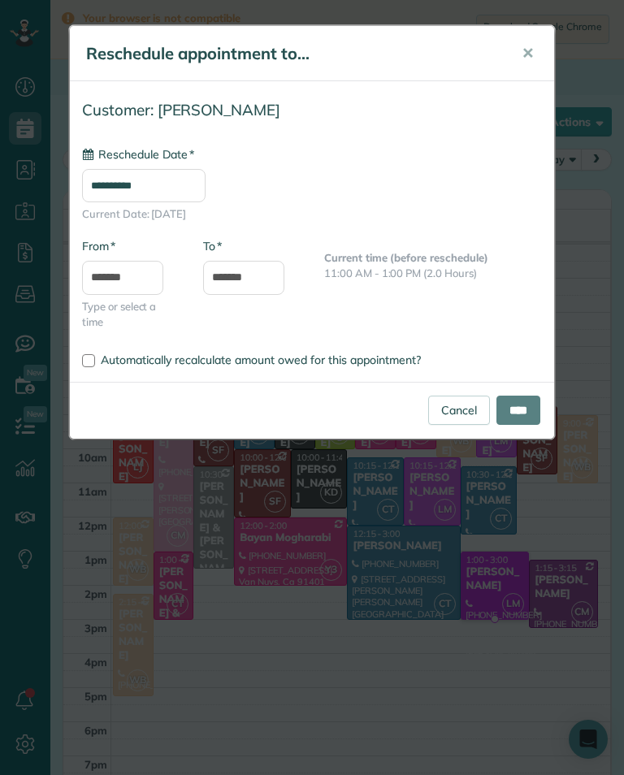
type input "**********"
click at [537, 401] on input "****" at bounding box center [518, 409] width 44 height 29
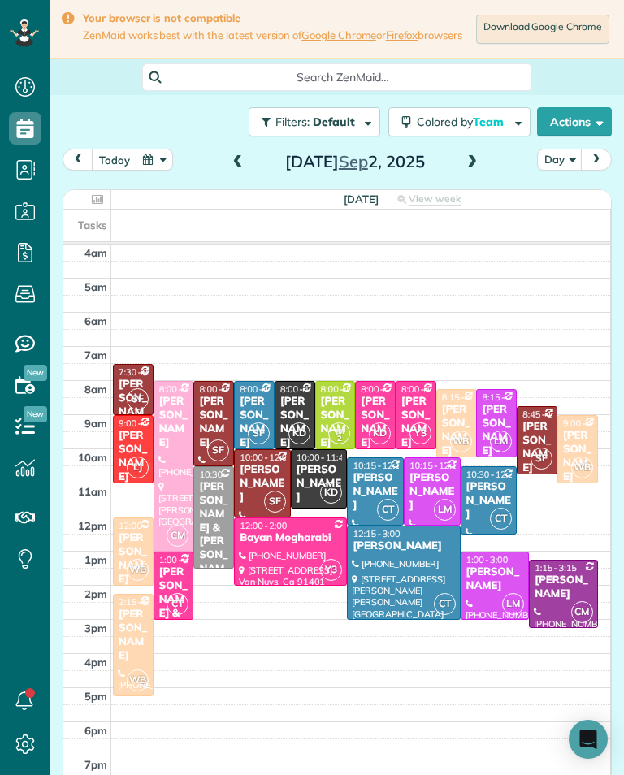
scroll to position [800, 50]
click at [236, 168] on span at bounding box center [238, 162] width 18 height 15
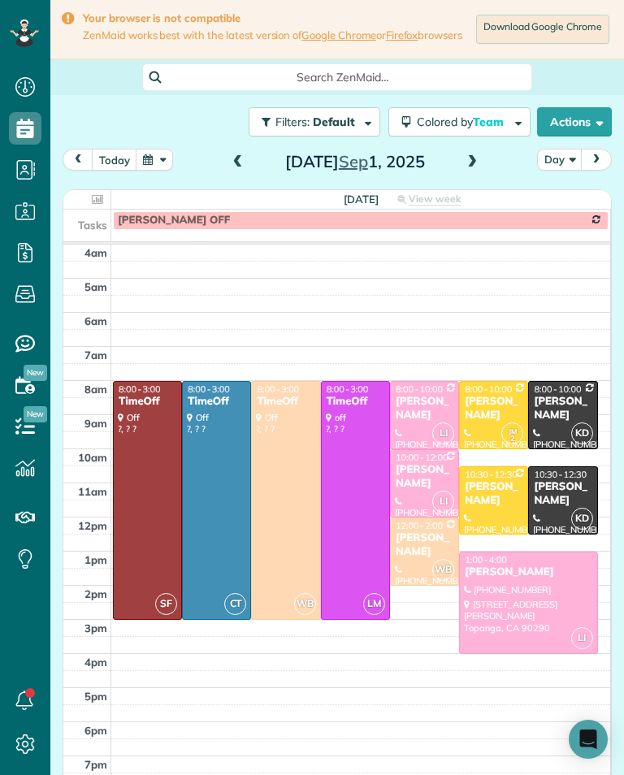
click at [156, 476] on div at bounding box center [147, 500] width 67 height 237
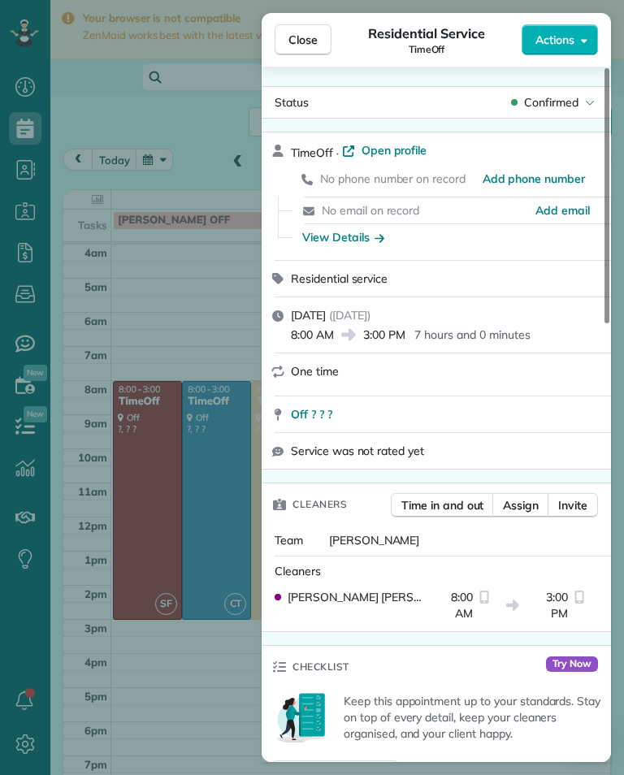
click at [187, 697] on div "Close Residential Service TimeOff Actions Status Confirmed TimeOff · Open profi…" at bounding box center [312, 387] width 624 height 775
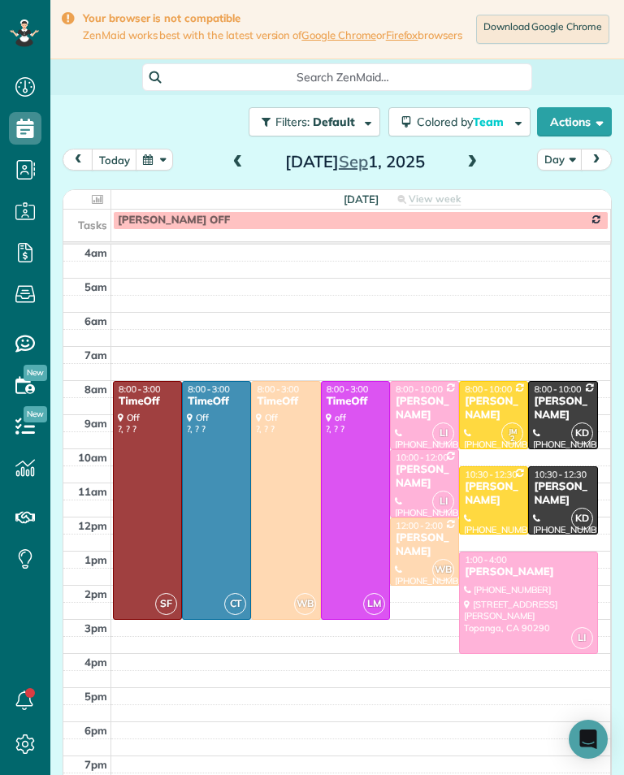
scroll to position [800, 50]
click at [382, 166] on h2 "[DATE]" at bounding box center [354, 162] width 203 height 18
click at [166, 162] on button "button" at bounding box center [154, 160] width 37 height 22
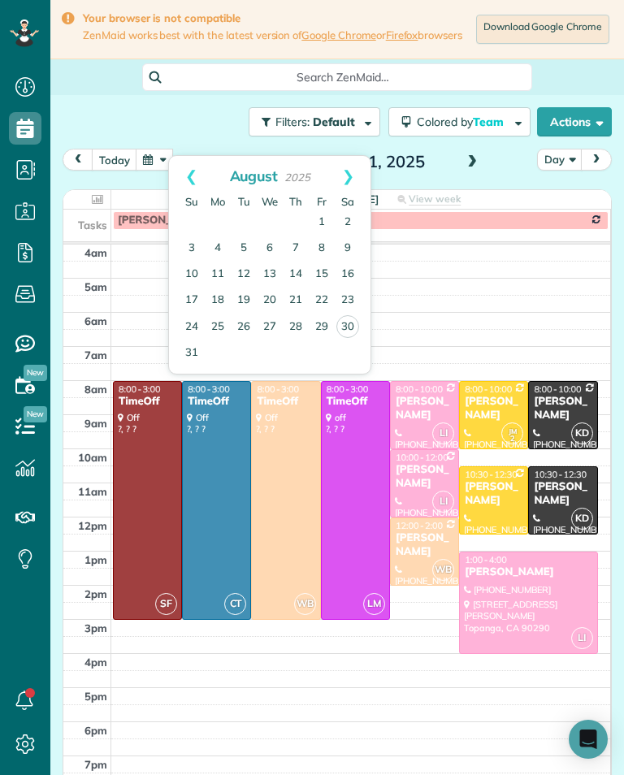
click at [155, 170] on button "button" at bounding box center [154, 160] width 37 height 22
click at [344, 172] on link "Next" at bounding box center [348, 176] width 45 height 41
click at [219, 243] on link "8" at bounding box center [218, 248] width 26 height 26
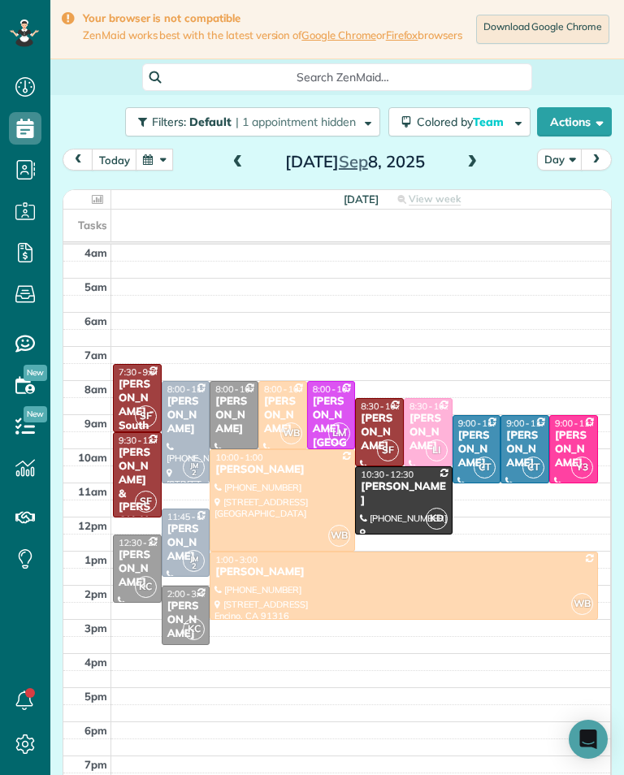
click at [336, 412] on div "[PERSON_NAME] - [GEOGRAPHIC_DATA]" at bounding box center [331, 443] width 39 height 96
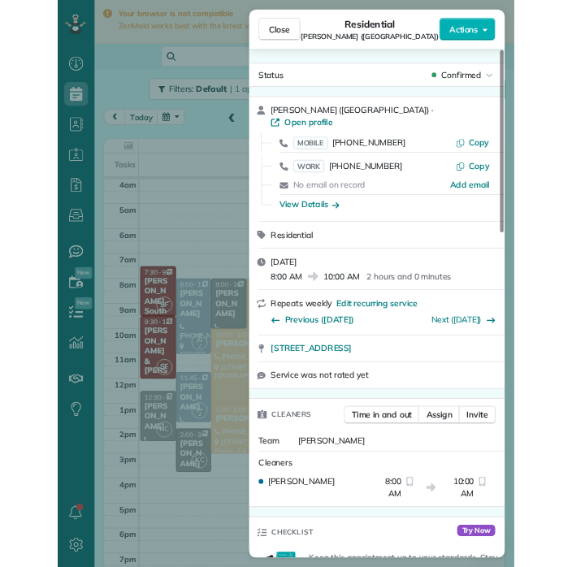
scroll to position [800, 50]
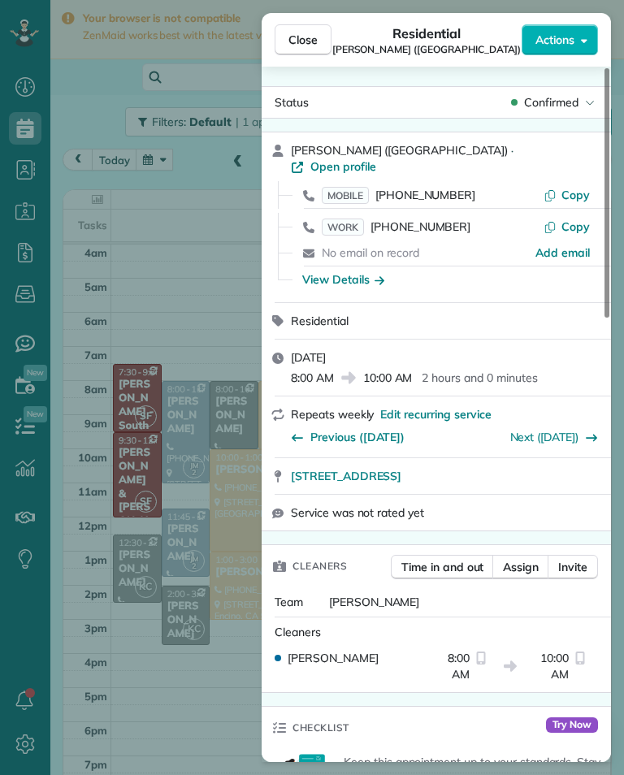
click at [209, 697] on div "Close Residential [PERSON_NAME] ([GEOGRAPHIC_DATA]) Actions Status Confirmed [P…" at bounding box center [312, 387] width 624 height 775
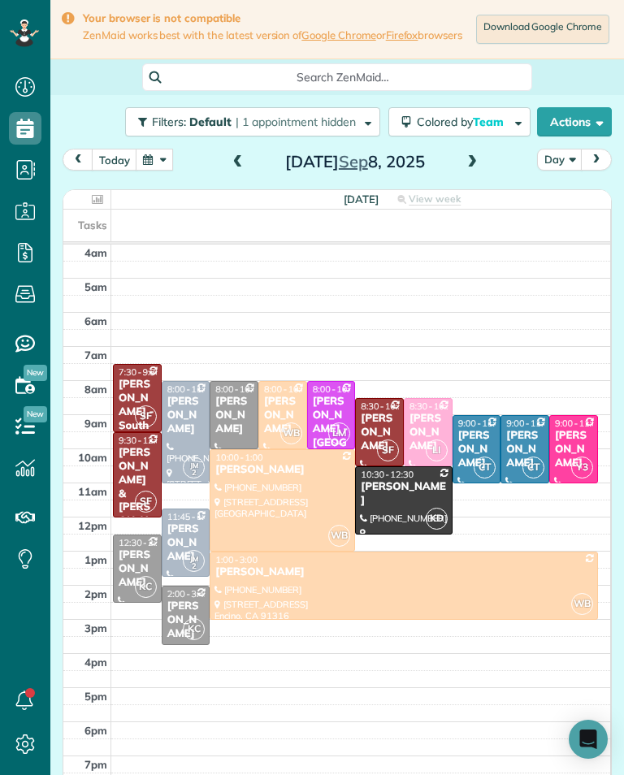
click at [431, 447] on span "LI" at bounding box center [436, 450] width 22 height 22
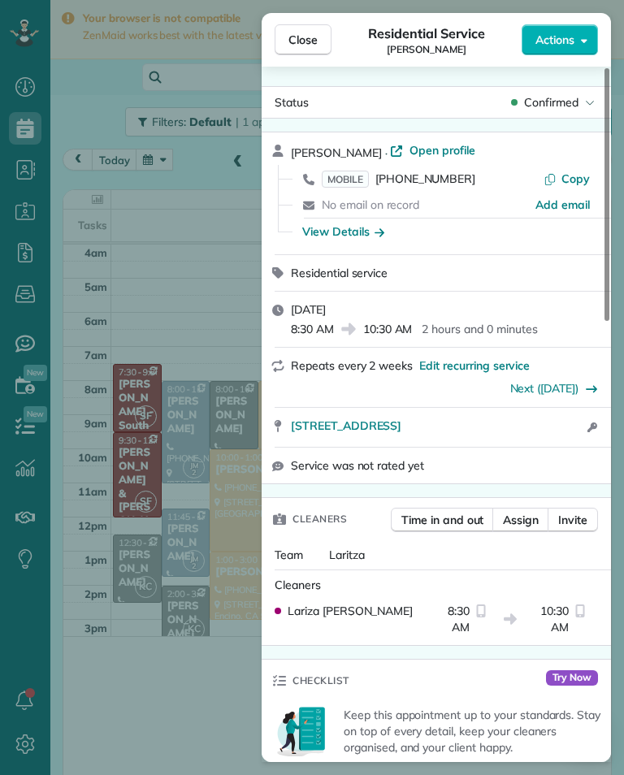
scroll to position [800, 50]
click at [206, 711] on div "Close Residential Service [PERSON_NAME] Actions Status Confirmed [PERSON_NAME] …" at bounding box center [312, 387] width 624 height 775
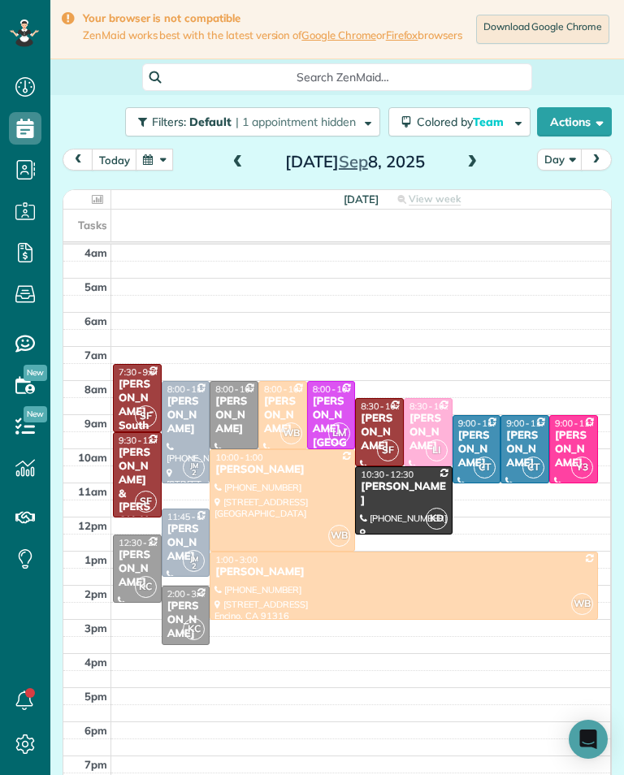
click at [511, 377] on td at bounding box center [360, 372] width 499 height 17
click at [511, 390] on td at bounding box center [360, 389] width 499 height 17
click at [513, 376] on td at bounding box center [360, 372] width 499 height 17
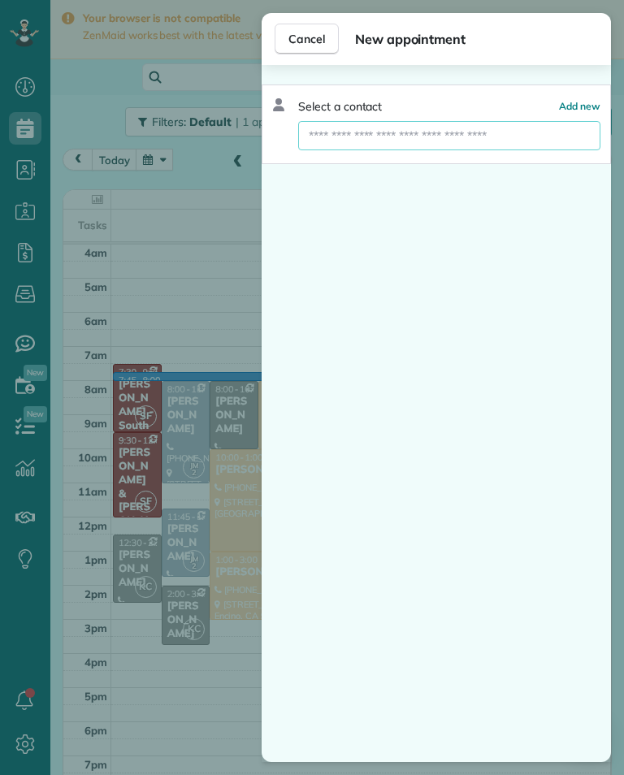
click at [497, 128] on input "text" at bounding box center [449, 135] width 302 height 29
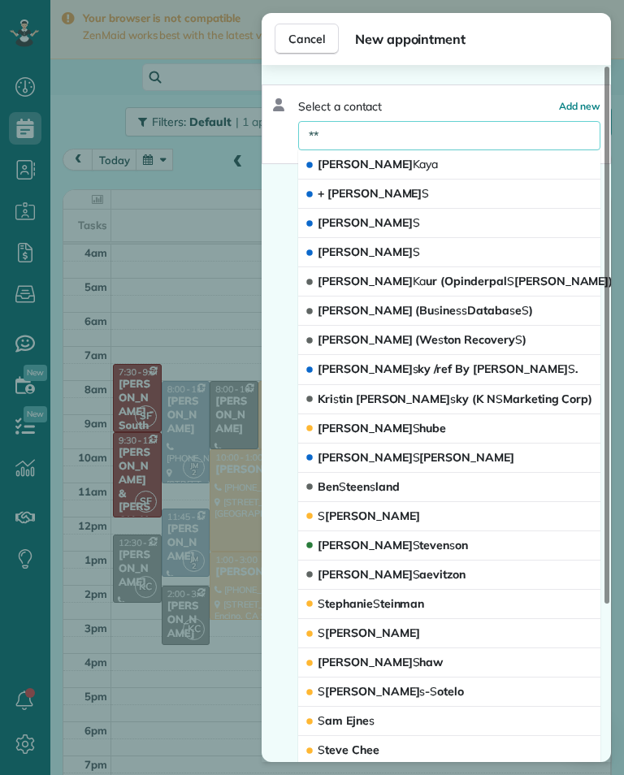
type input "*"
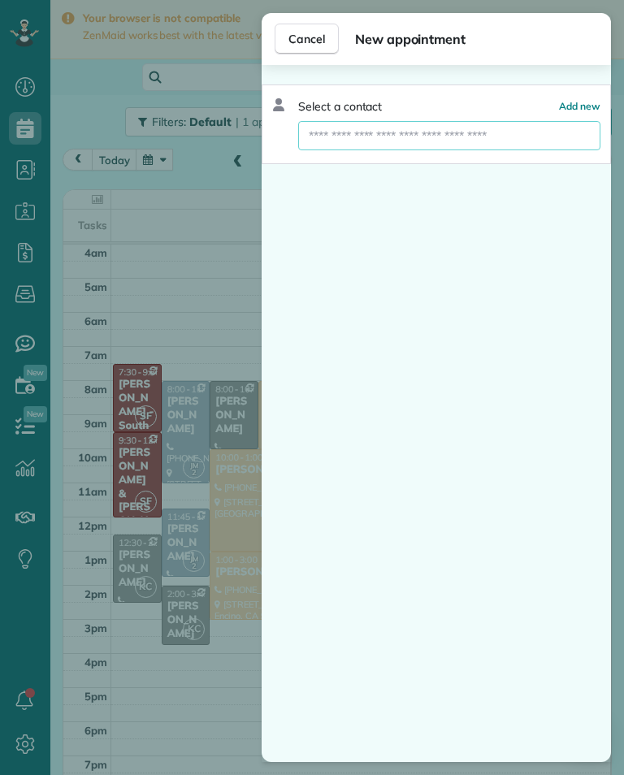
click at [317, 40] on span "Cancel" at bounding box center [306, 39] width 37 height 16
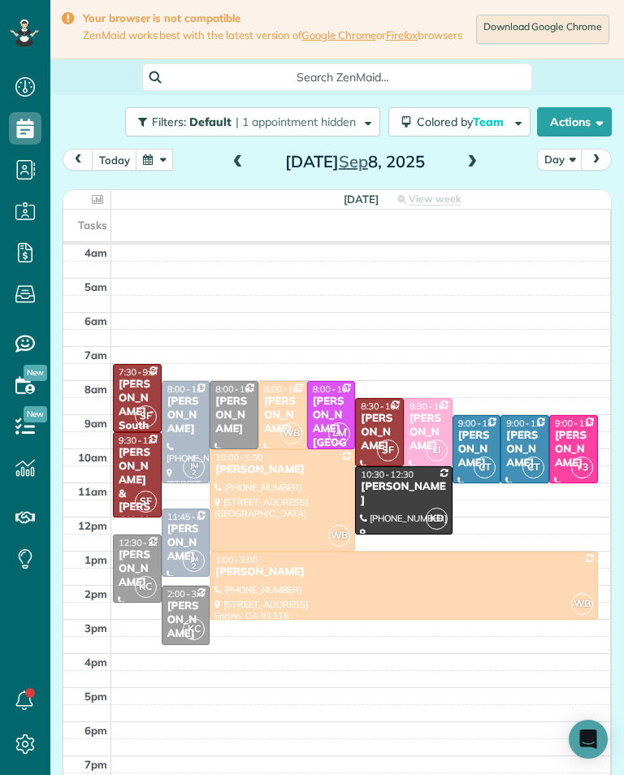
scroll to position [800, 50]
click at [439, 458] on span "LI" at bounding box center [436, 450] width 22 height 22
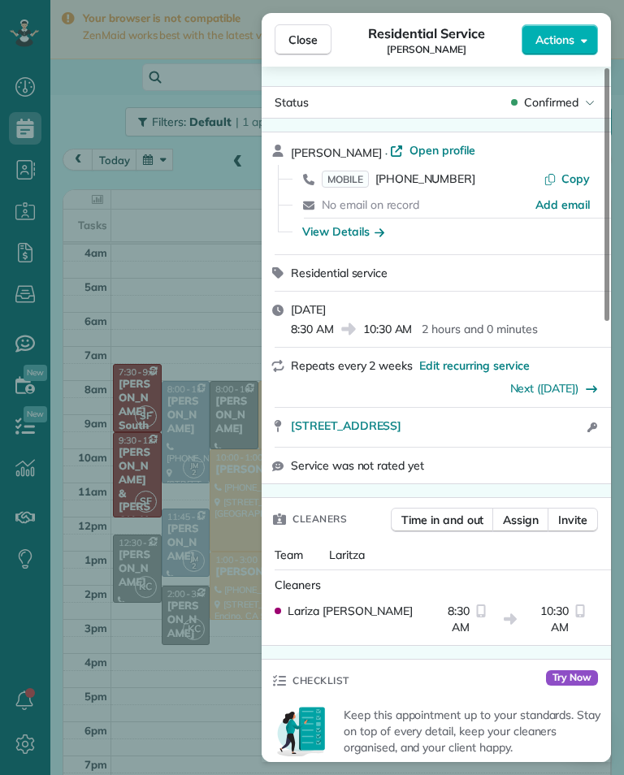
click at [234, 700] on div "Close Residential Service [PERSON_NAME] Actions Status Confirmed [PERSON_NAME] …" at bounding box center [312, 387] width 624 height 775
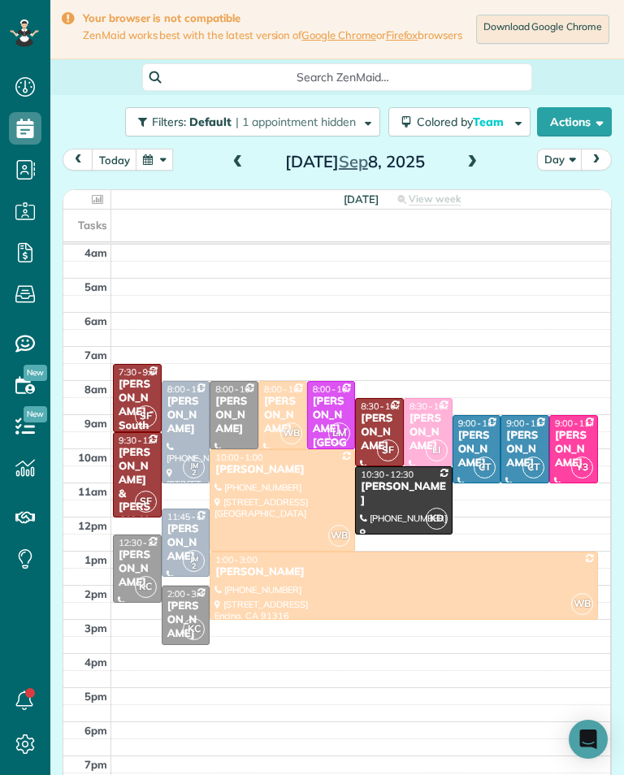
click at [503, 362] on td at bounding box center [360, 355] width 499 height 17
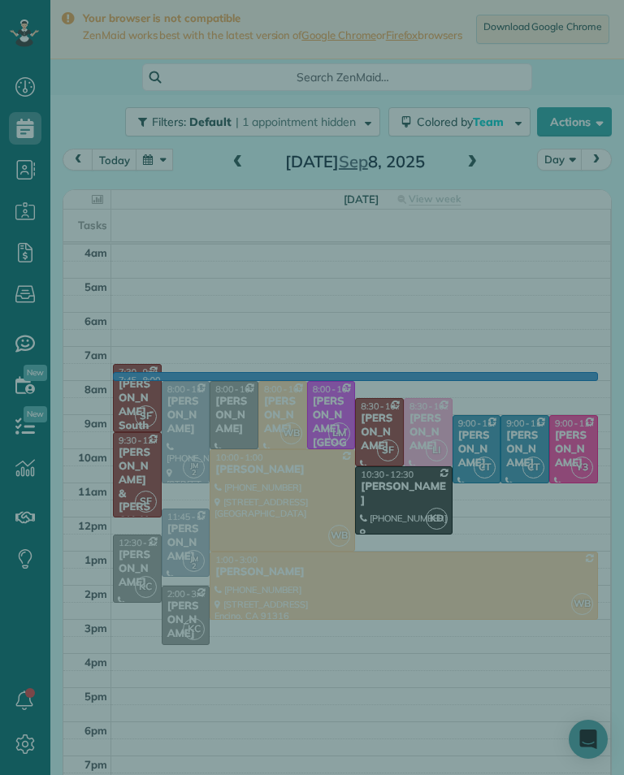
click at [481, 384] on div "Select a contact Add new" at bounding box center [435, 413] width 349 height 697
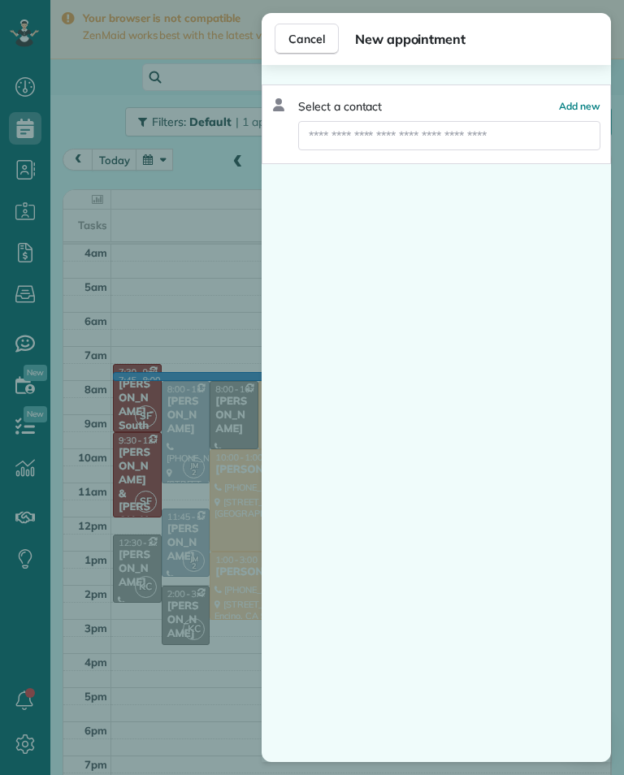
click at [212, 331] on div "Cancel New appointment Select a contact Add new" at bounding box center [312, 387] width 624 height 775
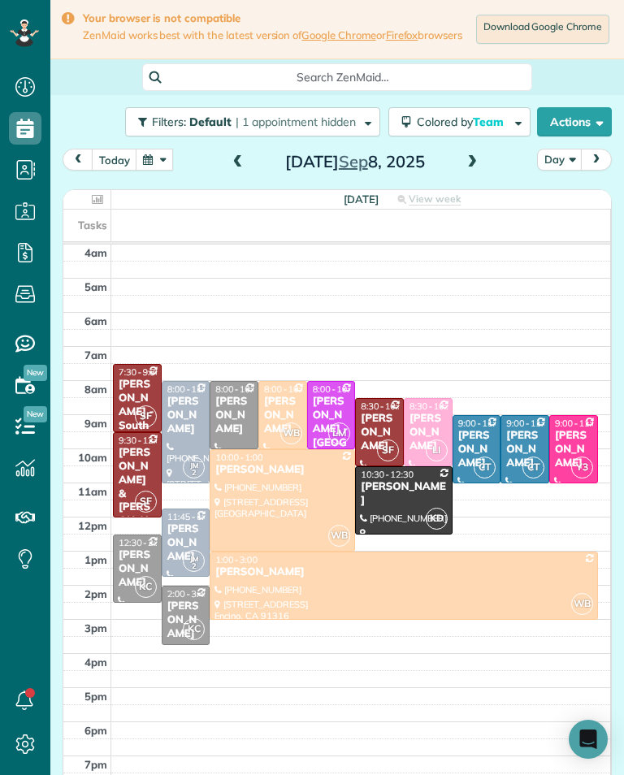
click at [425, 424] on div "[PERSON_NAME]" at bounding box center [427, 432] width 39 height 41
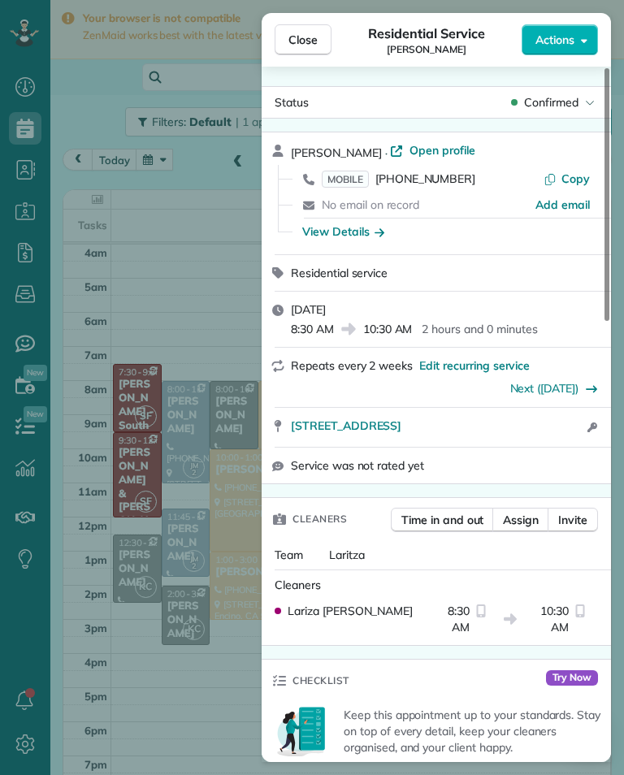
click at [447, 180] on span "[PHONE_NUMBER]" at bounding box center [425, 178] width 100 height 15
click at [214, 453] on div "Close Residential Service [PERSON_NAME] Actions Status Confirmed [PERSON_NAME] …" at bounding box center [312, 387] width 624 height 775
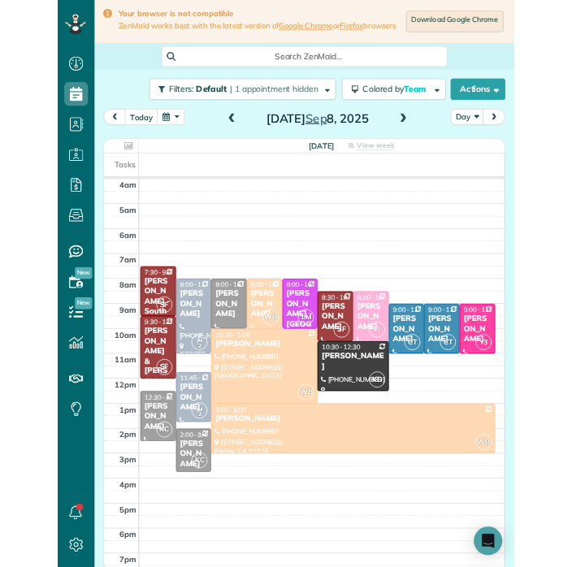
scroll to position [800, 50]
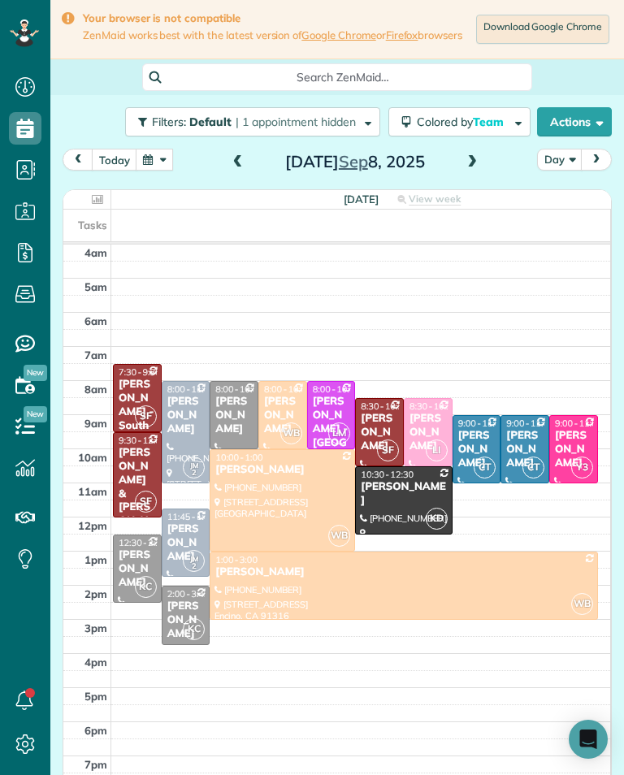
click at [114, 170] on button "today" at bounding box center [114, 160] width 45 height 22
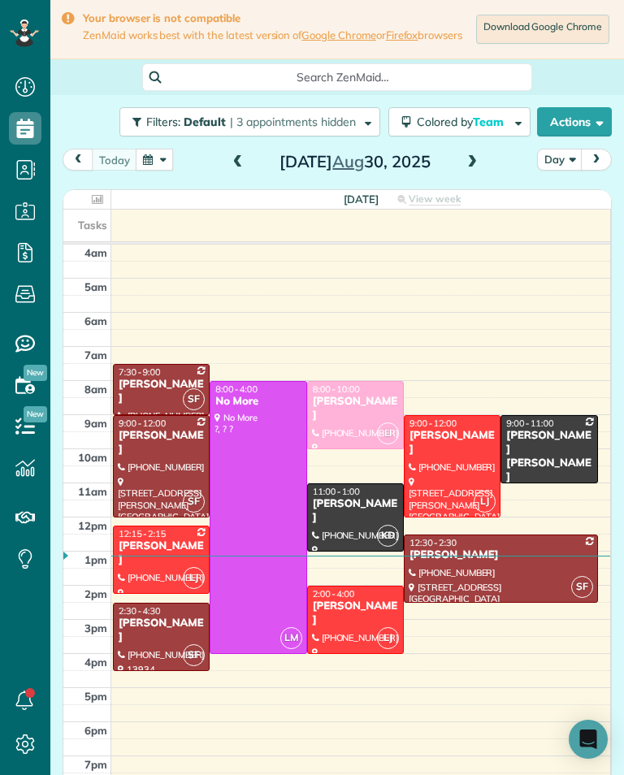
click at [478, 159] on span at bounding box center [472, 162] width 18 height 24
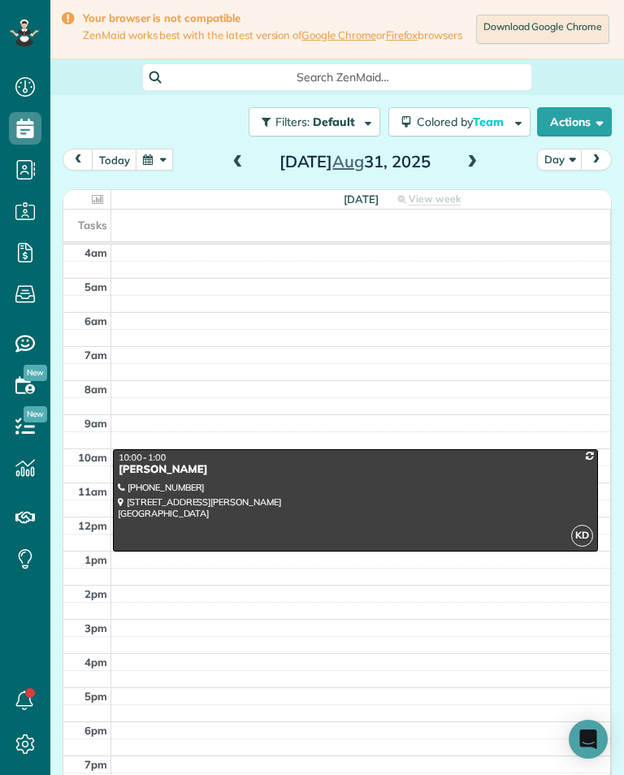
click at [468, 170] on span at bounding box center [472, 162] width 18 height 15
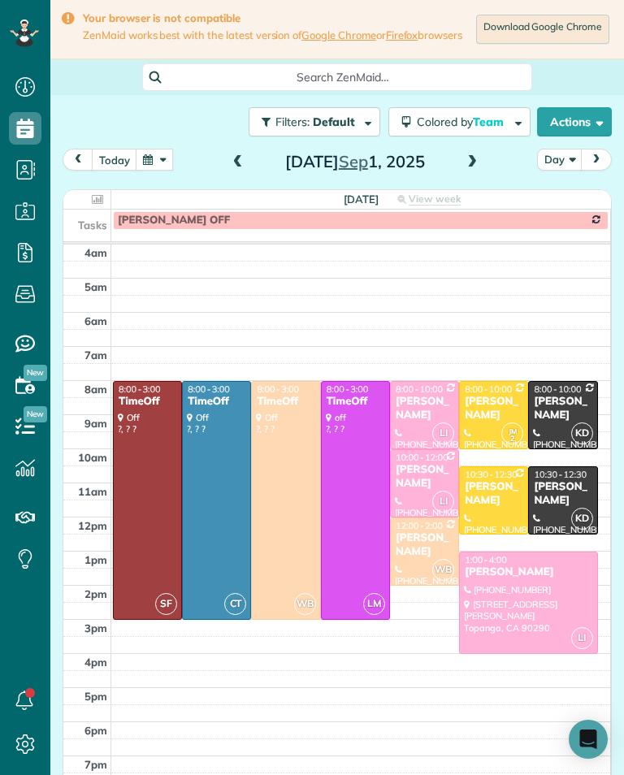
click at [521, 579] on div "[PERSON_NAME]" at bounding box center [528, 572] width 128 height 14
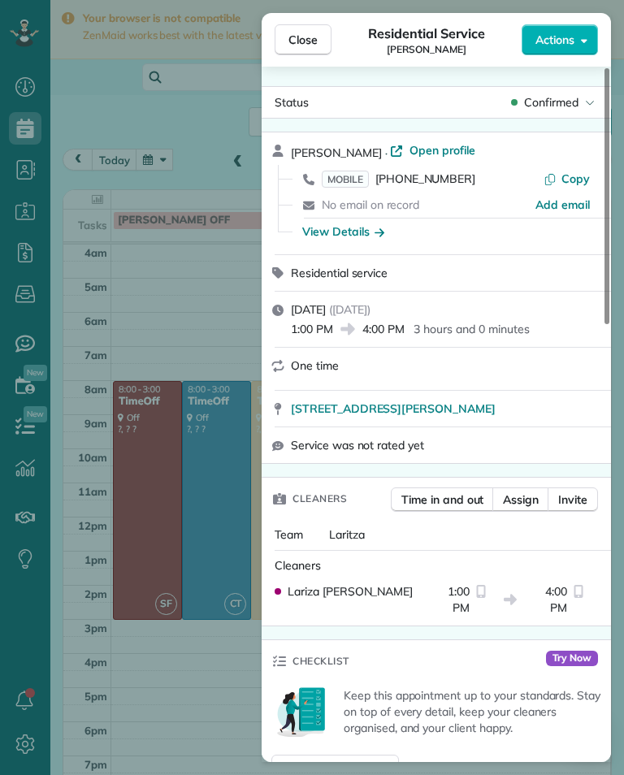
click at [566, 76] on div "Status Confirmed [PERSON_NAME] · Open profile MOBILE [PHONE_NUMBER] Copy No ema…" at bounding box center [435, 414] width 349 height 695
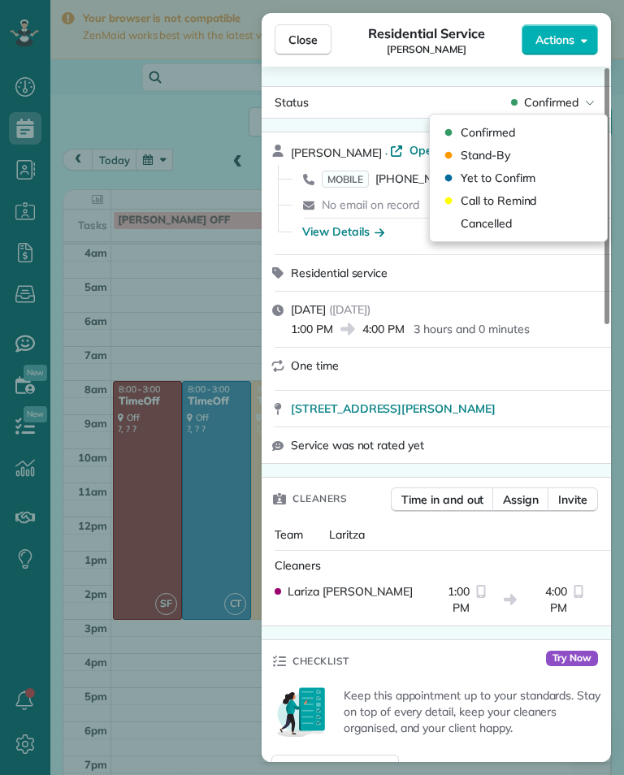
click at [508, 221] on span "Cancelled" at bounding box center [485, 223] width 51 height 16
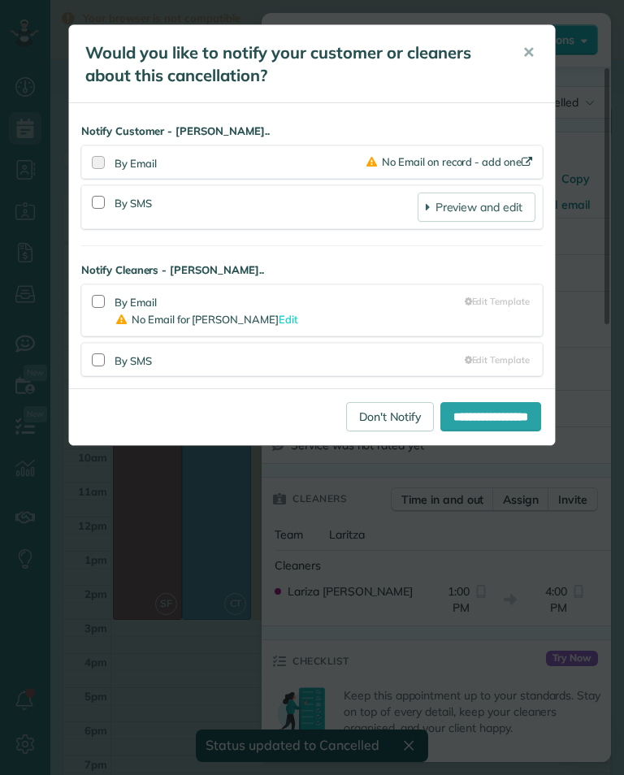
click at [359, 412] on link "Don't Notify" at bounding box center [390, 416] width 88 height 29
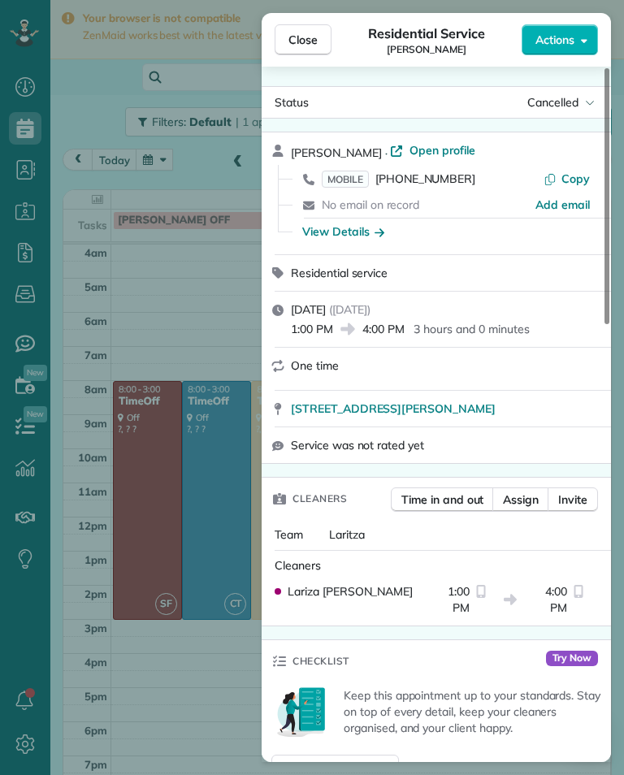
click at [159, 559] on div "Close Residential Service [PERSON_NAME] Actions Status Cancelled [PERSON_NAME] …" at bounding box center [312, 387] width 624 height 775
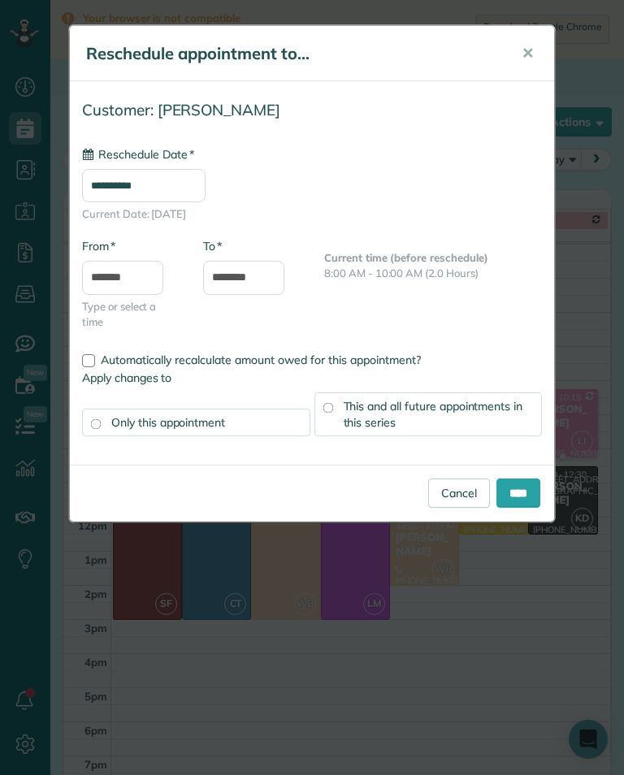
click at [205, 191] on input "**********" at bounding box center [143, 185] width 123 height 33
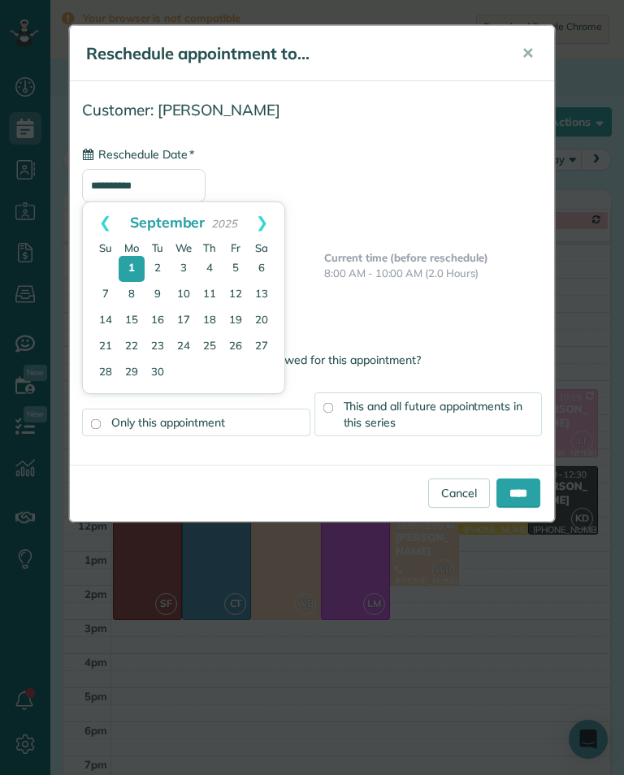
click at [160, 287] on link "9" at bounding box center [158, 295] width 26 height 26
type input "**********"
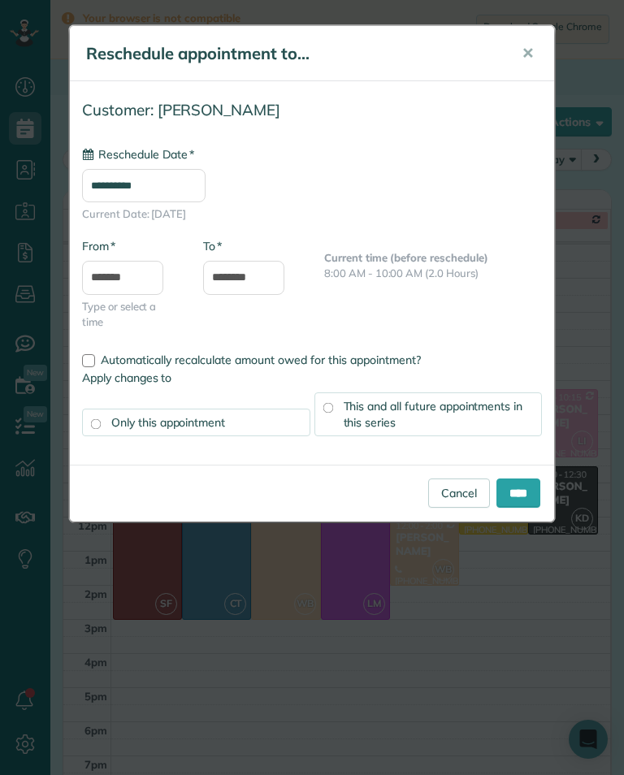
click at [505, 412] on div "This and all future appointments in this series" at bounding box center [428, 414] width 228 height 44
click at [515, 488] on input "****" at bounding box center [518, 492] width 44 height 29
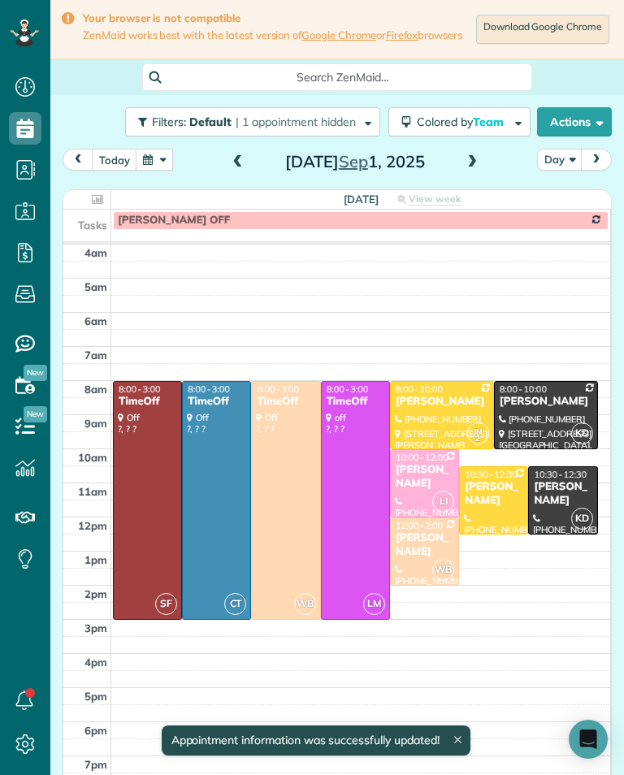
click at [149, 170] on button "button" at bounding box center [154, 160] width 37 height 22
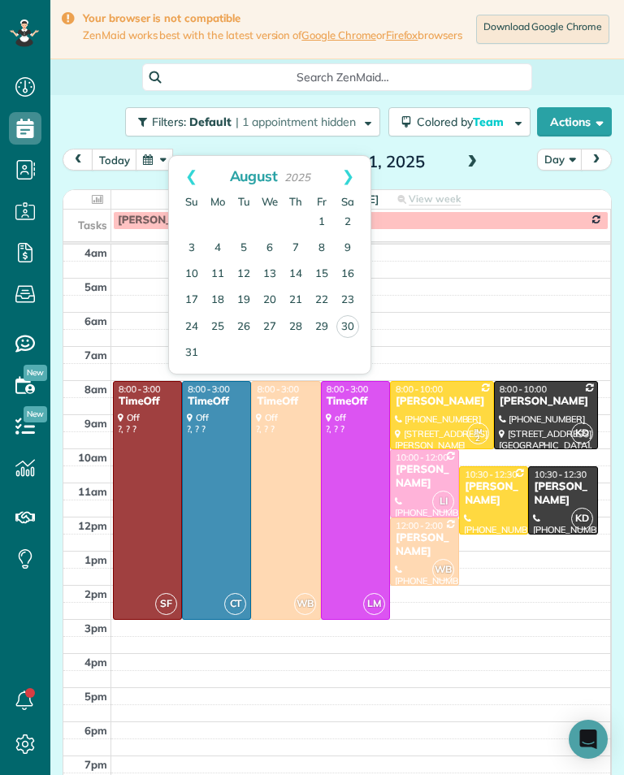
click at [347, 175] on link "Next" at bounding box center [348, 176] width 45 height 41
click at [251, 241] on link "9" at bounding box center [244, 248] width 26 height 26
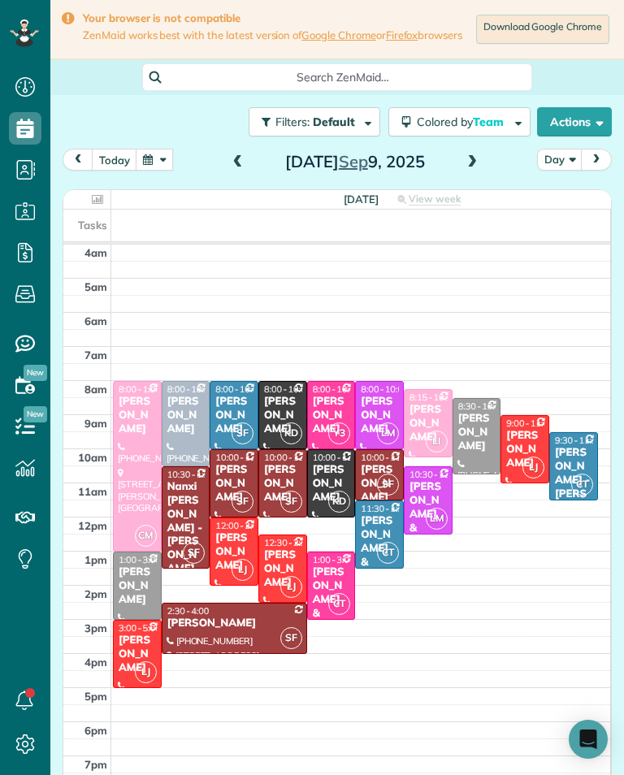
click at [432, 427] on div "[PERSON_NAME]" at bounding box center [427, 423] width 39 height 41
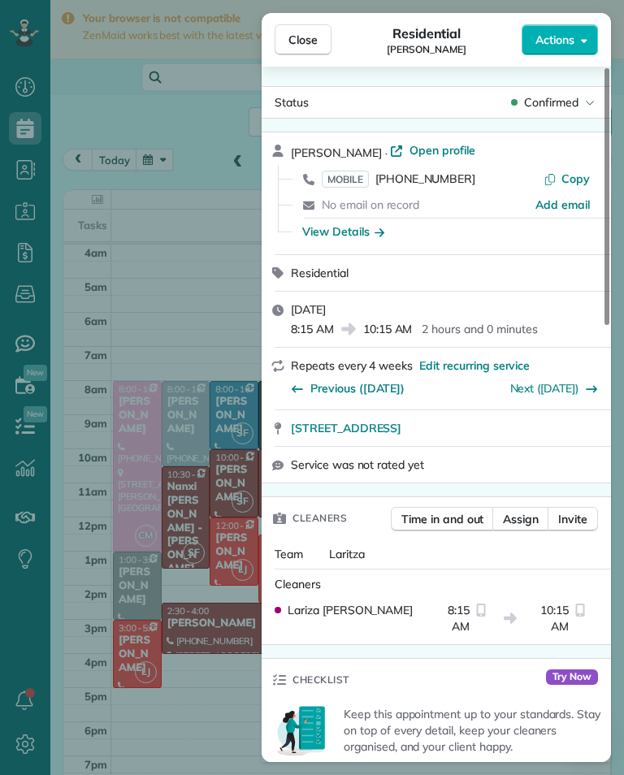
click at [126, 568] on div "Close Residential [PERSON_NAME] Actions Status Confirmed [PERSON_NAME] · Open p…" at bounding box center [312, 387] width 624 height 775
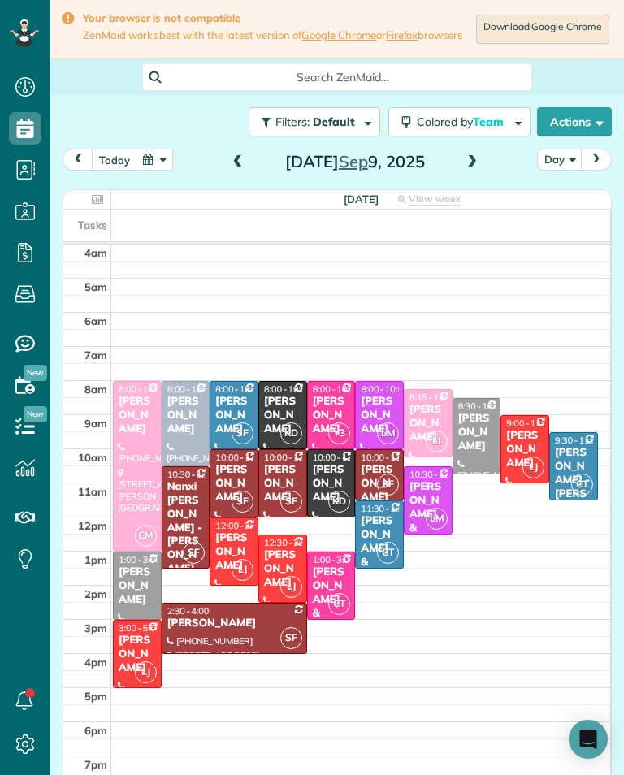
click at [418, 416] on div "[PERSON_NAME]" at bounding box center [427, 423] width 39 height 41
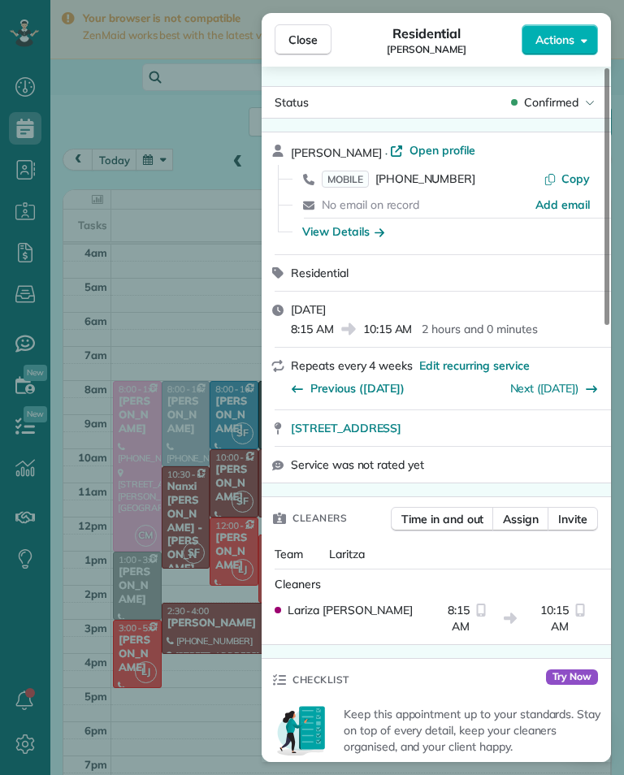
click at [304, 40] on span "Close" at bounding box center [302, 40] width 29 height 16
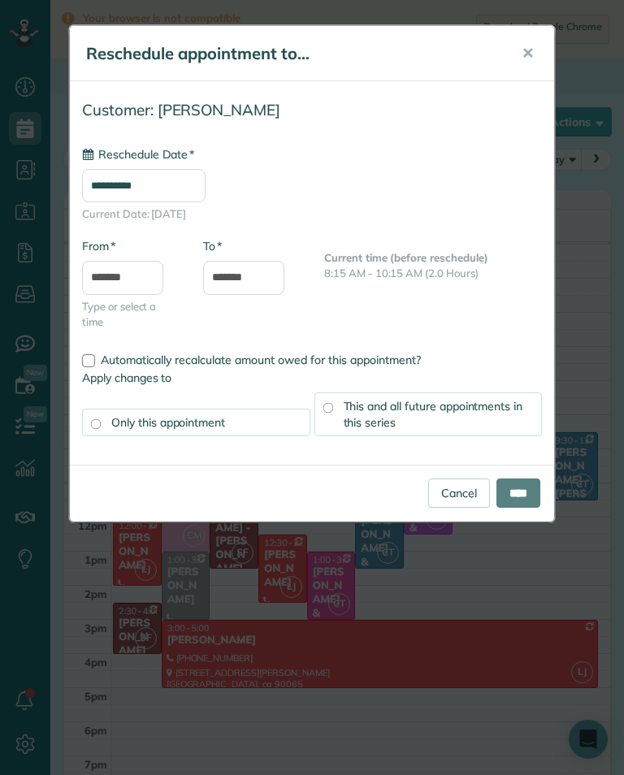
click at [195, 195] on input "**********" at bounding box center [143, 185] width 123 height 33
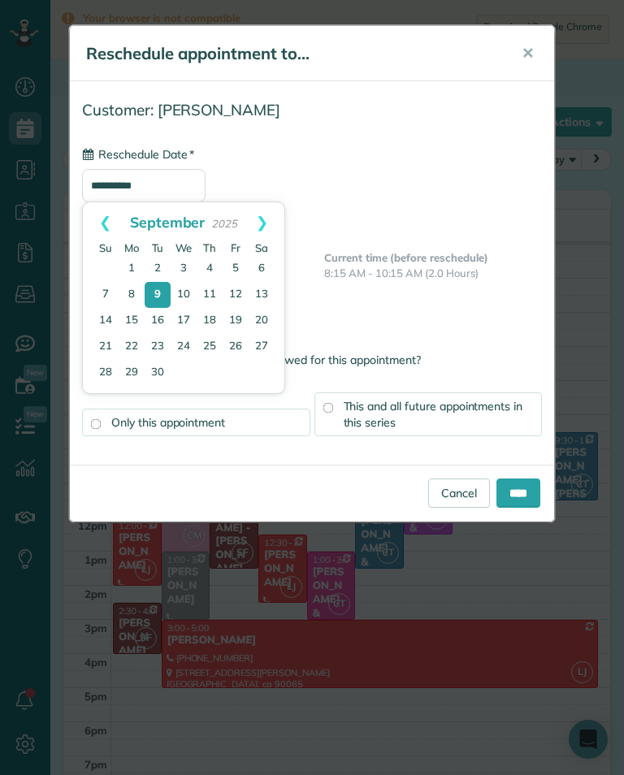
click at [137, 267] on link "1" at bounding box center [132, 269] width 26 height 26
type input "**********"
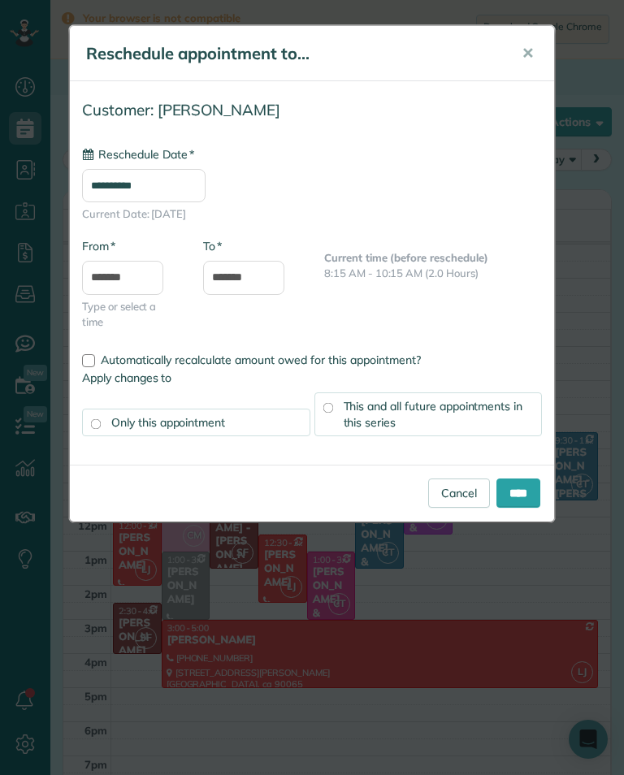
click at [459, 418] on div "This and all future appointments in this series" at bounding box center [428, 414] width 228 height 44
click at [522, 494] on input "****" at bounding box center [518, 492] width 44 height 29
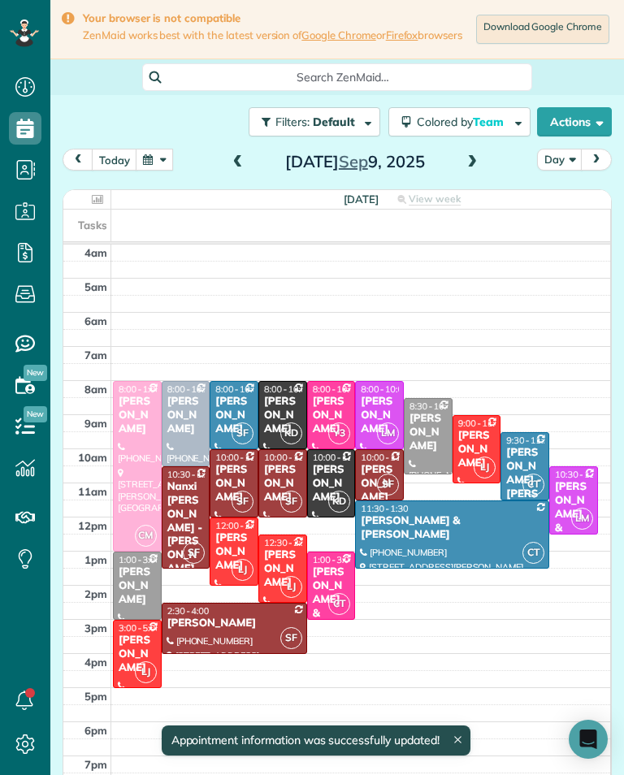
click at [153, 160] on button "button" at bounding box center [154, 160] width 37 height 22
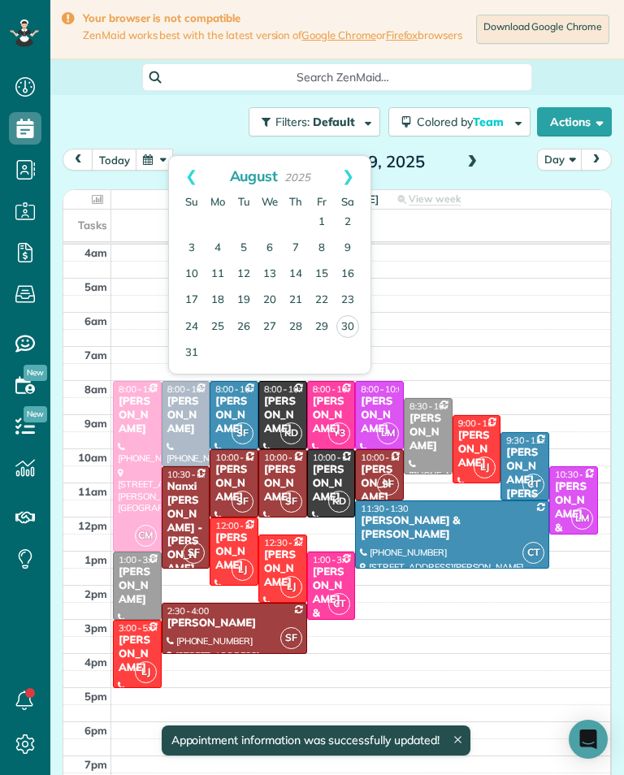
click at [357, 178] on link "Next" at bounding box center [348, 176] width 45 height 41
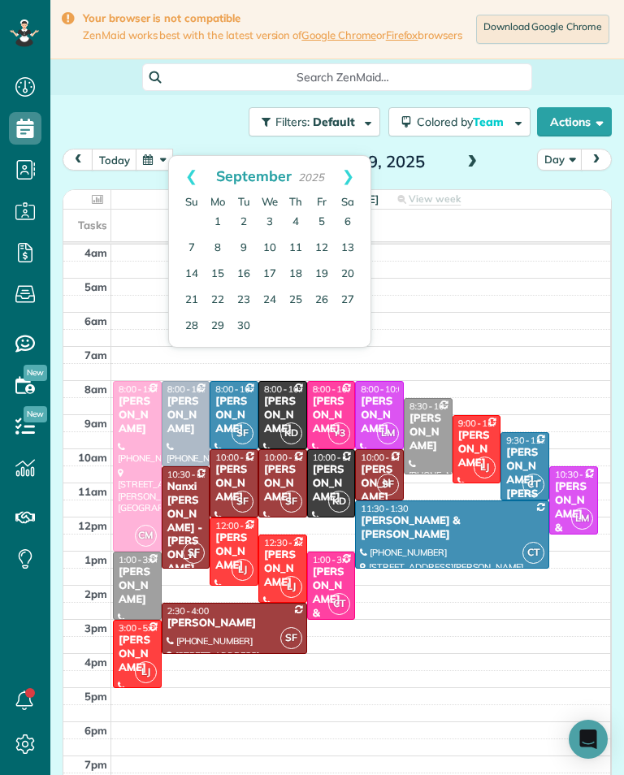
click at [214, 220] on link "1" at bounding box center [218, 222] width 26 height 26
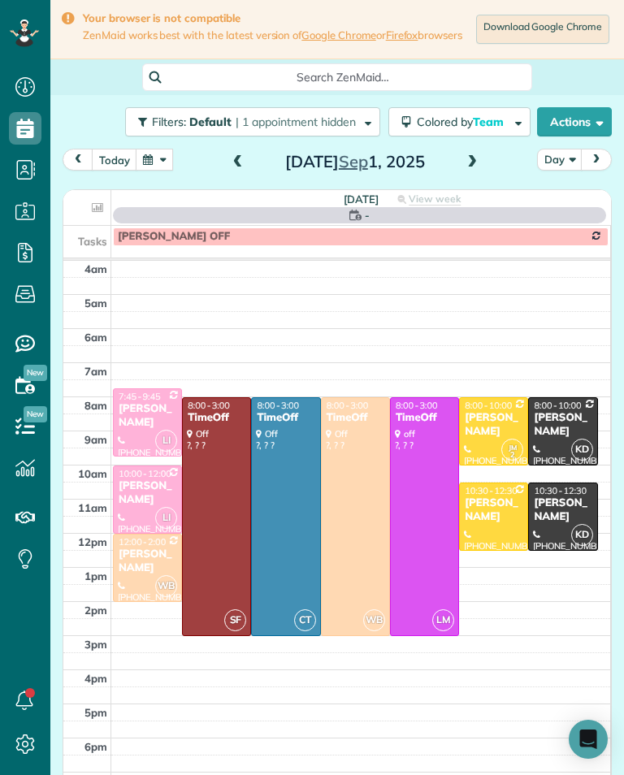
click at [122, 419] on div "[PERSON_NAME]" at bounding box center [147, 416] width 59 height 28
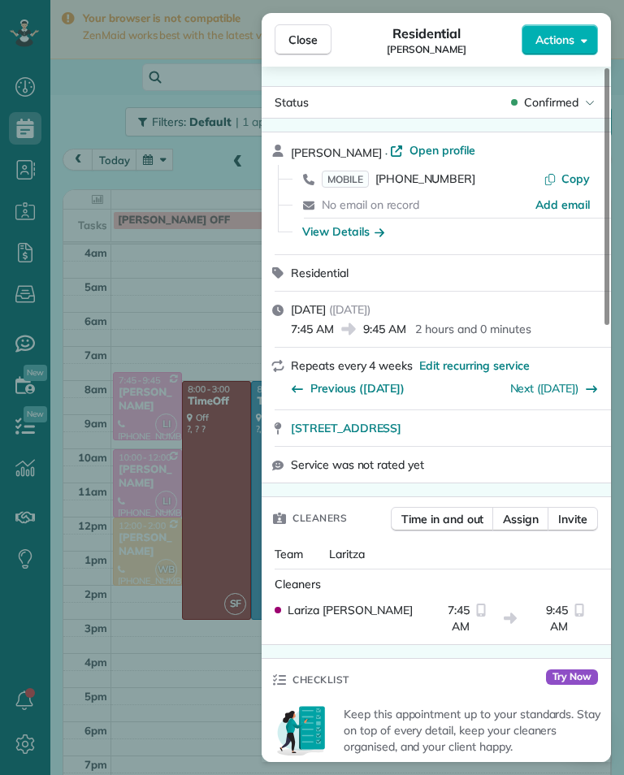
click at [430, 184] on span "[PHONE_NUMBER]" at bounding box center [425, 178] width 100 height 15
click at [106, 609] on div "Close Residential [PERSON_NAME] Actions Status Confirmed [PERSON_NAME] · Open p…" at bounding box center [312, 387] width 624 height 775
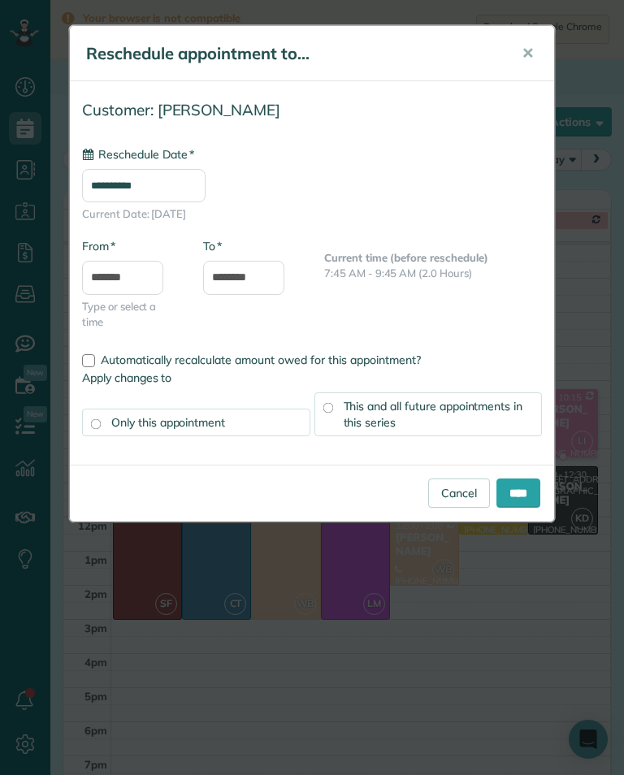
click at [186, 189] on input "**********" at bounding box center [143, 185] width 123 height 33
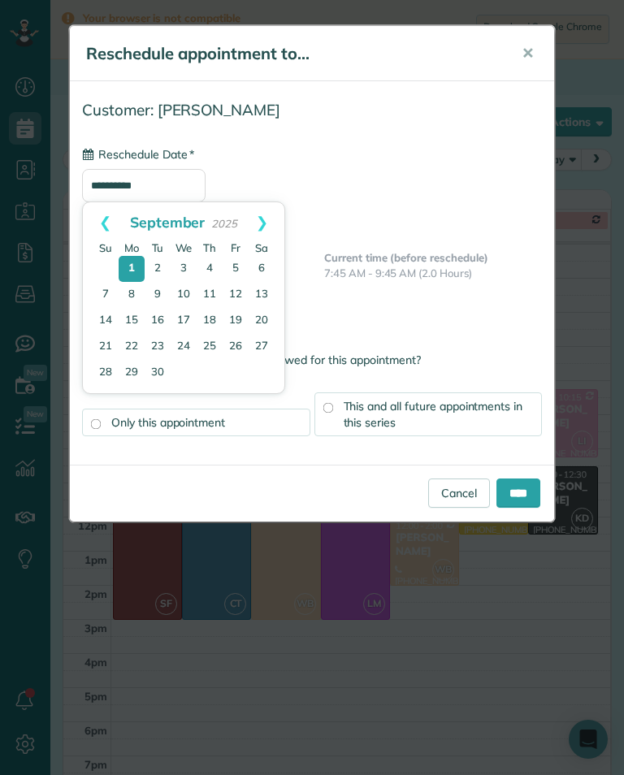
click at [153, 292] on link "9" at bounding box center [158, 295] width 26 height 26
type input "**********"
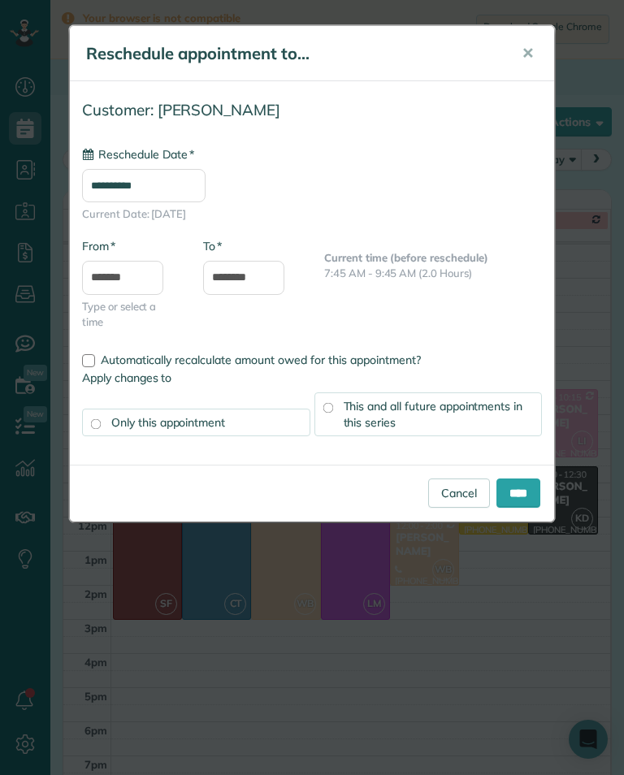
click at [515, 492] on input "****" at bounding box center [518, 492] width 44 height 29
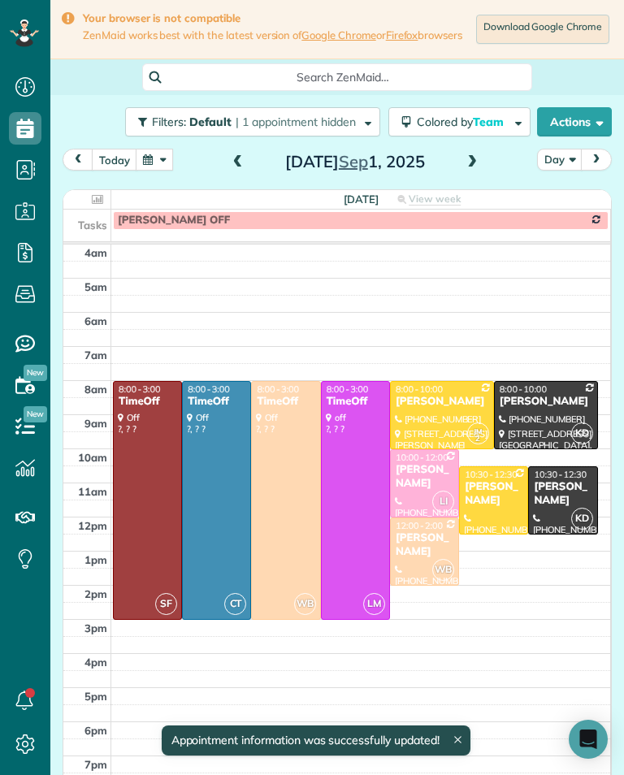
click at [149, 158] on button "button" at bounding box center [154, 160] width 37 height 22
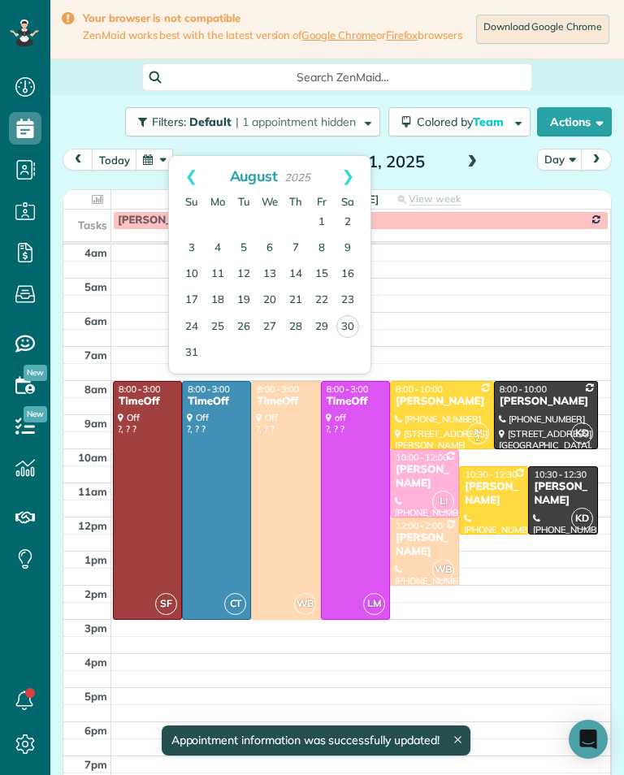
click at [342, 177] on link "Next" at bounding box center [348, 176] width 45 height 41
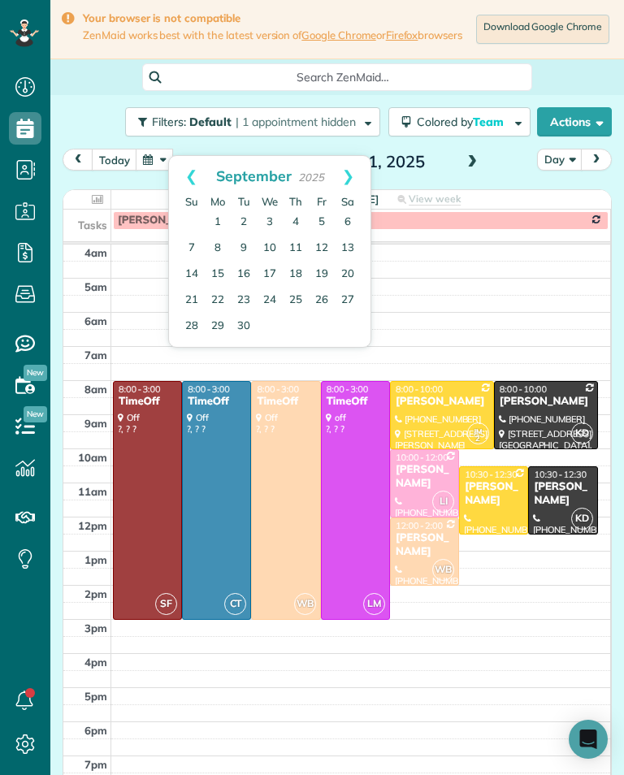
click at [243, 240] on link "9" at bounding box center [244, 248] width 26 height 26
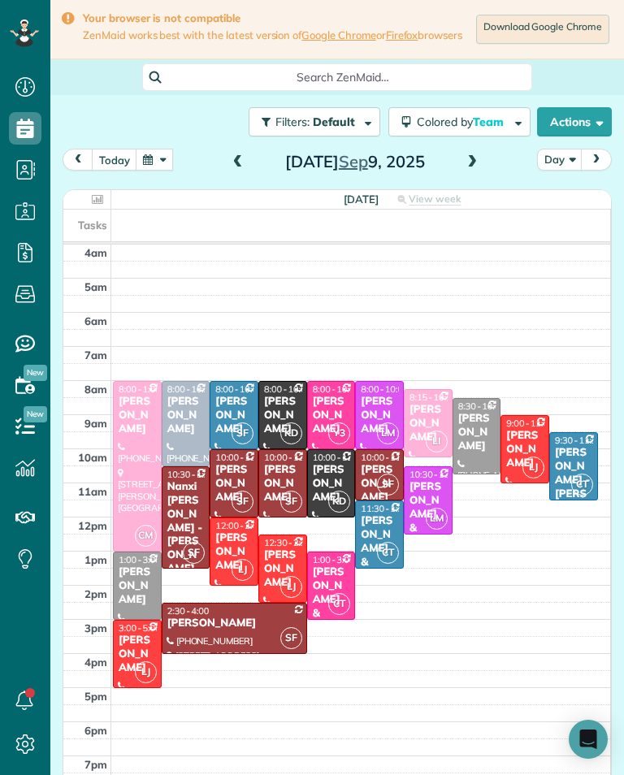
click at [145, 165] on button "button" at bounding box center [154, 160] width 37 height 22
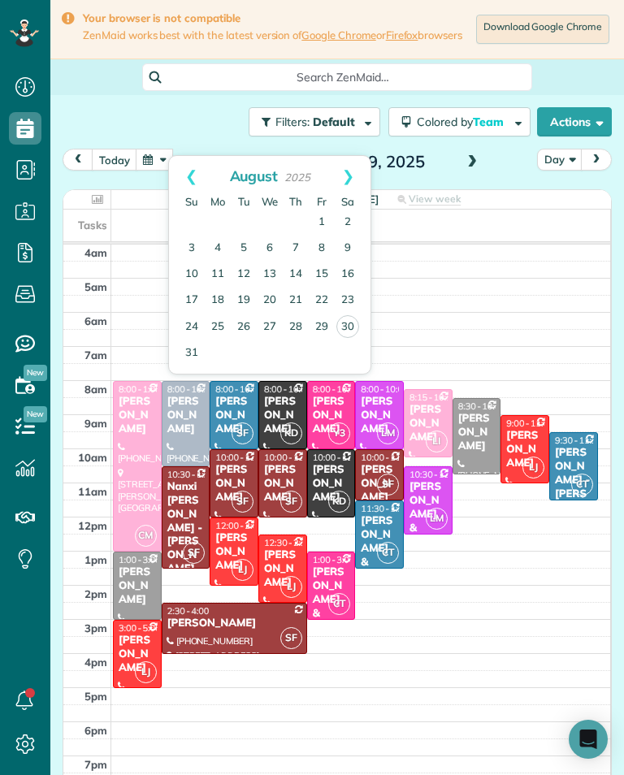
click at [559, 347] on td at bounding box center [360, 338] width 499 height 17
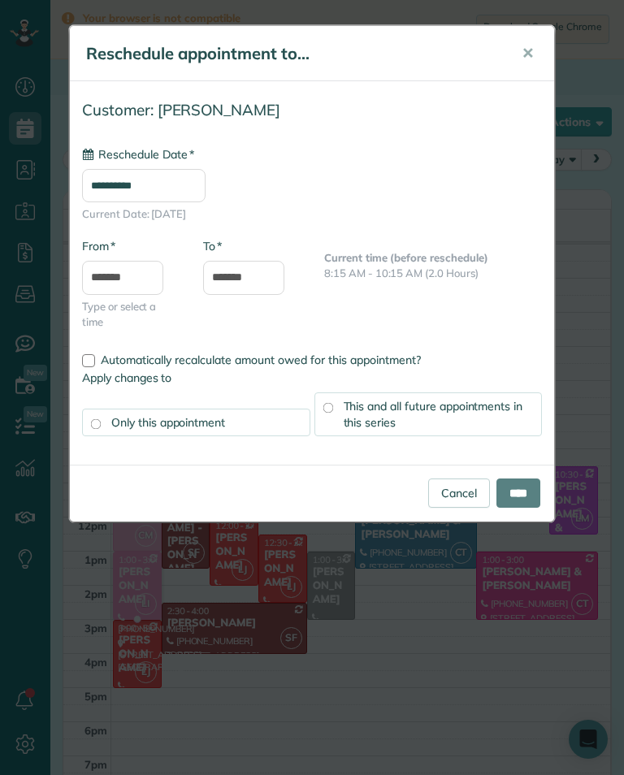
type input "**********"
click at [523, 504] on input "****" at bounding box center [518, 492] width 44 height 29
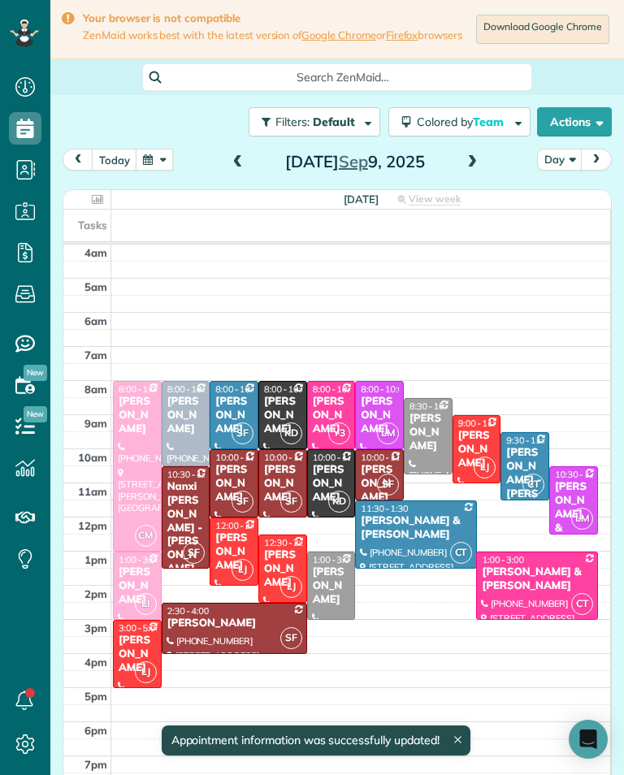
click at [118, 170] on button "today" at bounding box center [114, 160] width 45 height 22
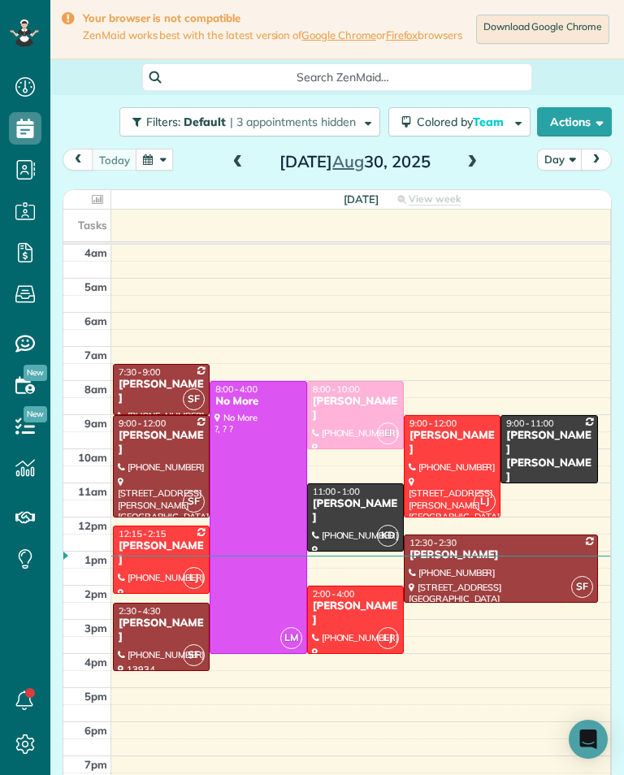
click at [477, 160] on span at bounding box center [472, 162] width 18 height 24
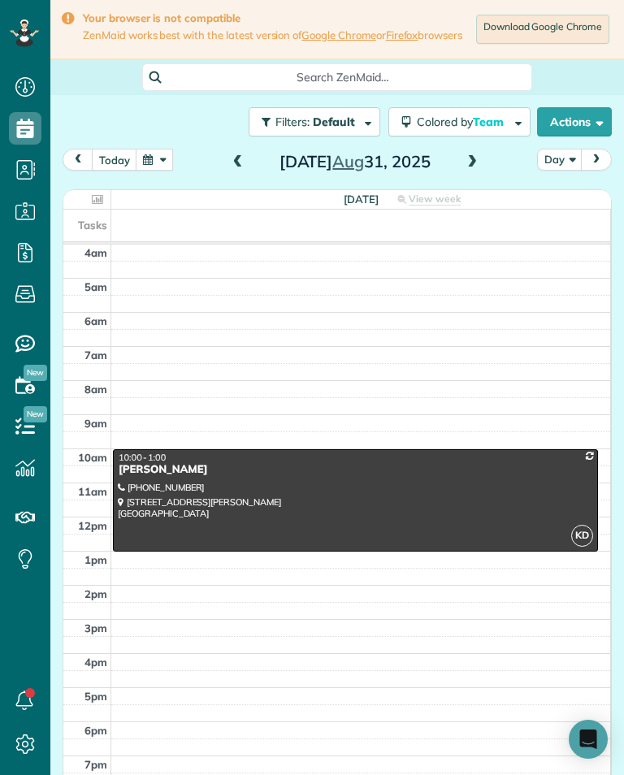
click at [475, 167] on span at bounding box center [472, 162] width 18 height 15
